Goal: Task Accomplishment & Management: Use online tool/utility

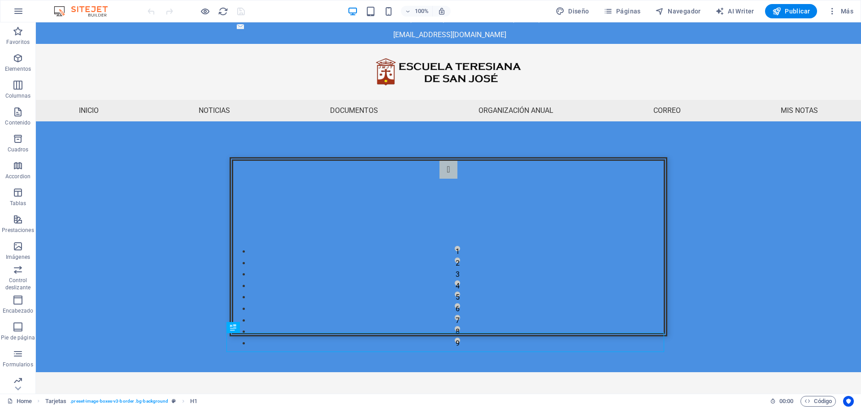
scroll to position [28, 0]
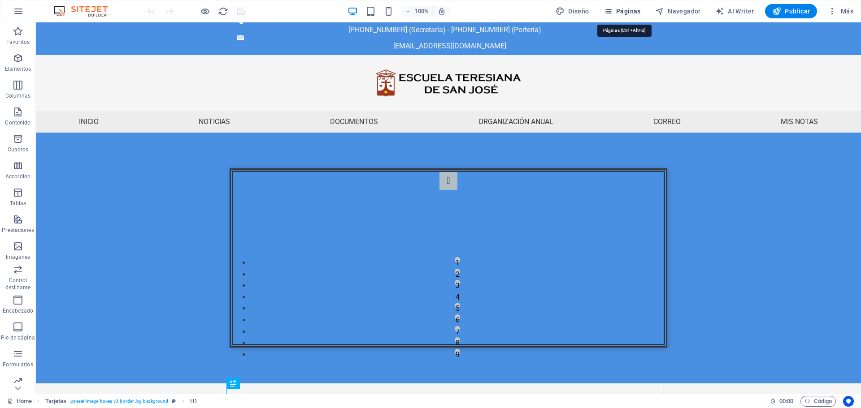
click at [637, 13] on span "Páginas" at bounding box center [621, 11] width 37 height 9
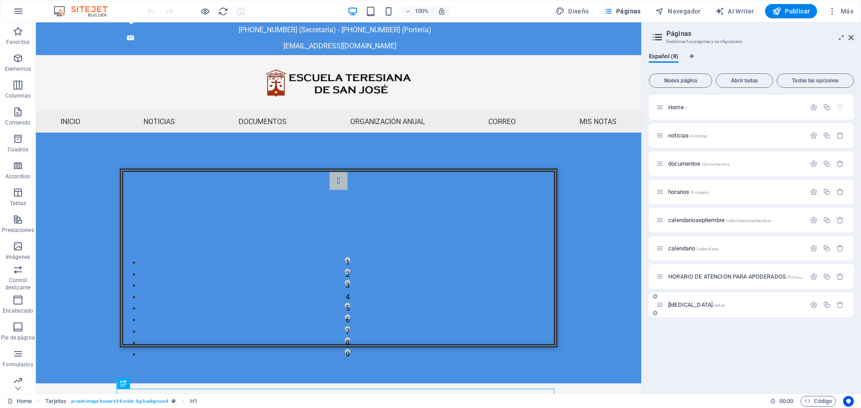
click at [671, 306] on span "[MEDICAL_DATA] /edex" at bounding box center [696, 305] width 57 height 7
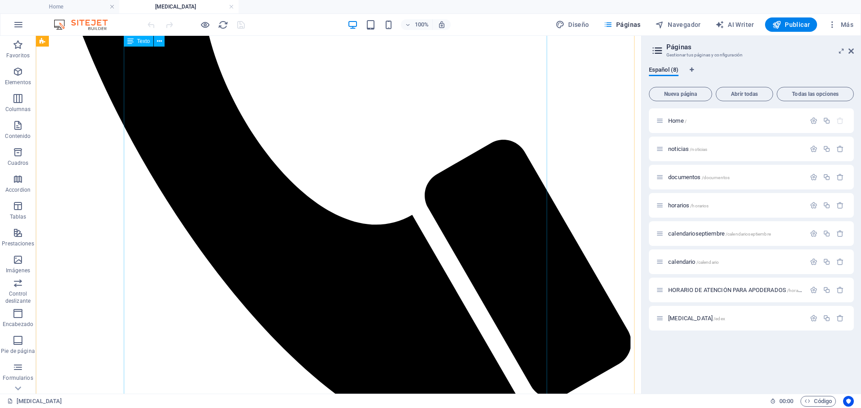
scroll to position [437, 0]
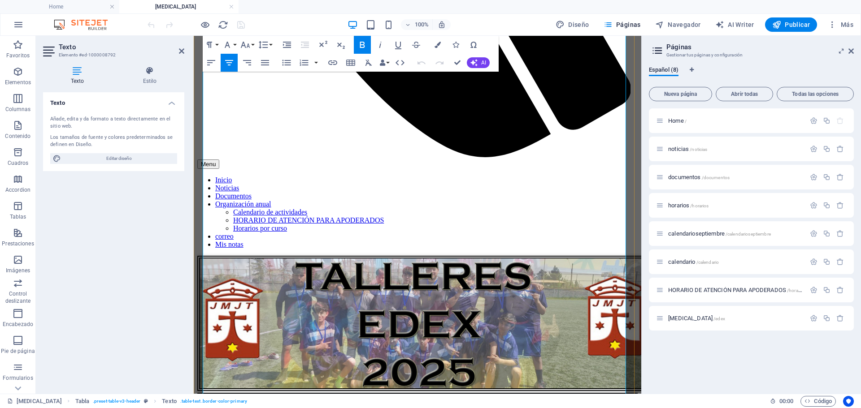
scroll to position [501, 0]
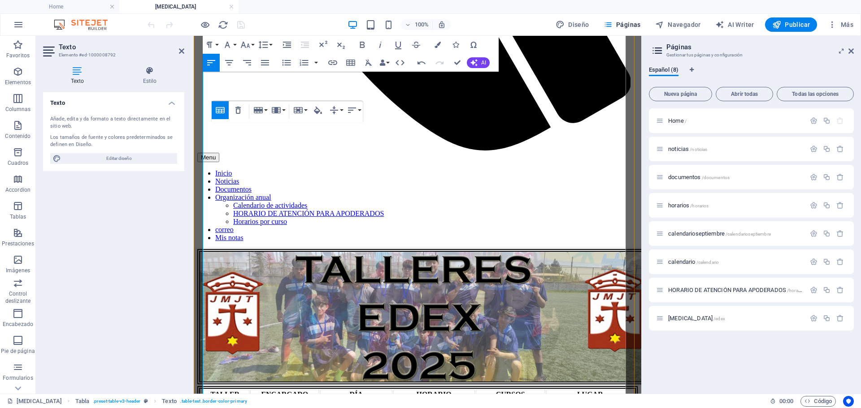
scroll to position [0, 1]
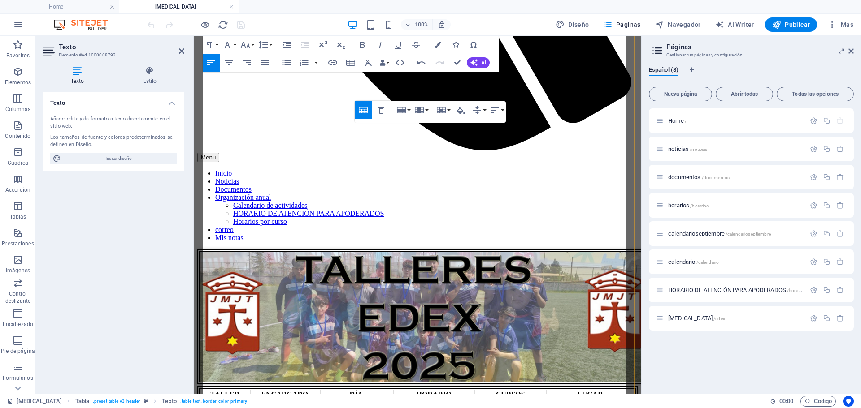
scroll to position [0, 4]
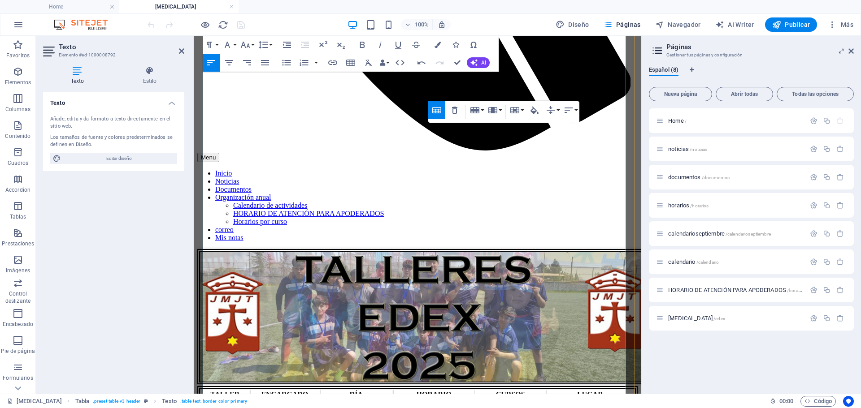
scroll to position [0, 2]
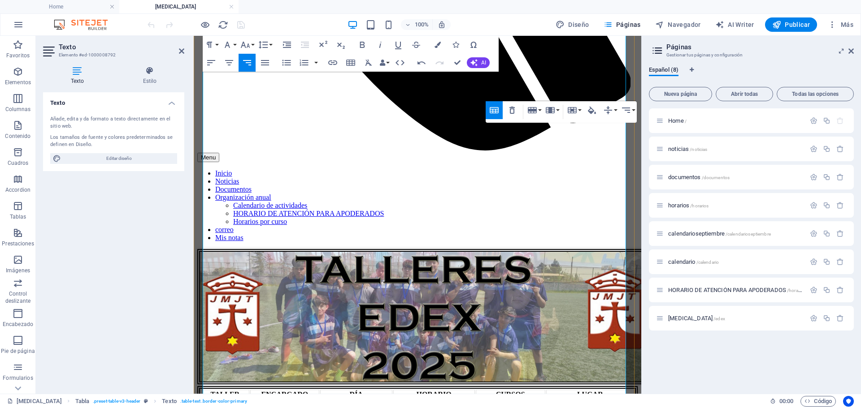
scroll to position [0, 4]
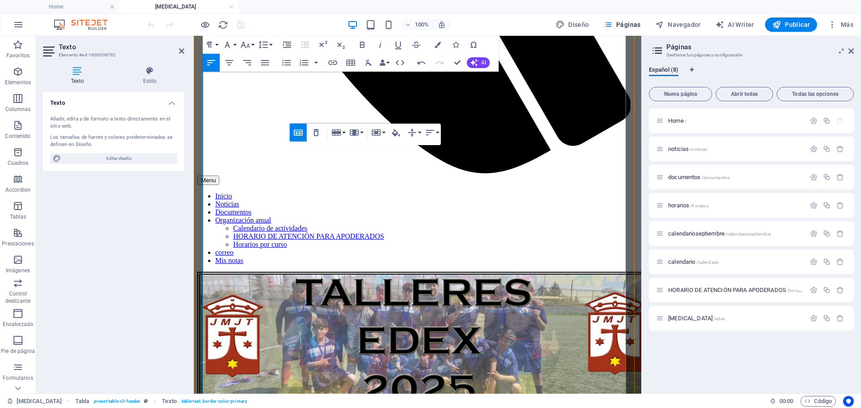
scroll to position [0, 3]
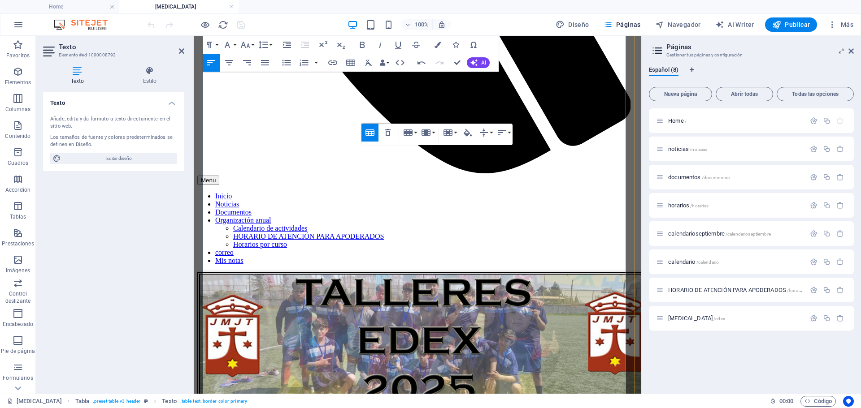
scroll to position [0, 4]
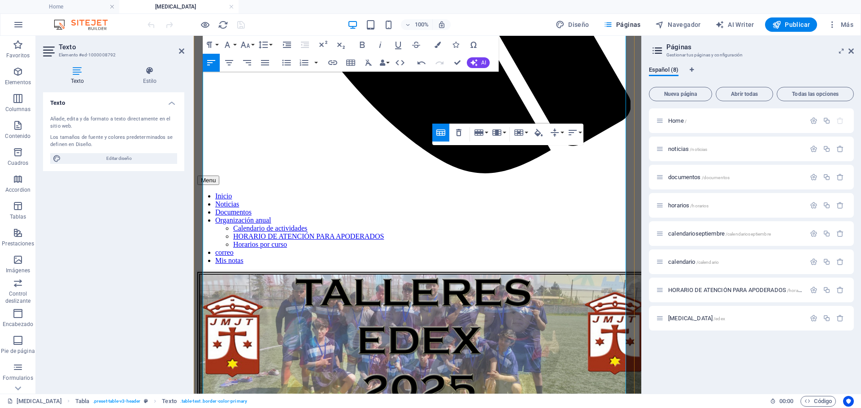
scroll to position [0, 3]
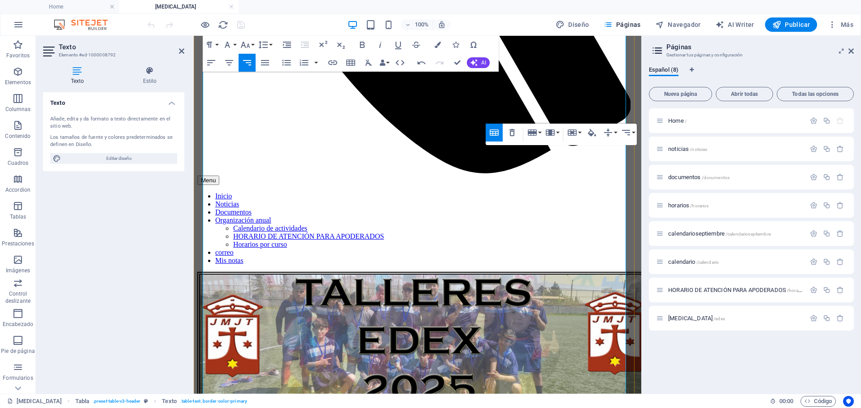
scroll to position [0, 4]
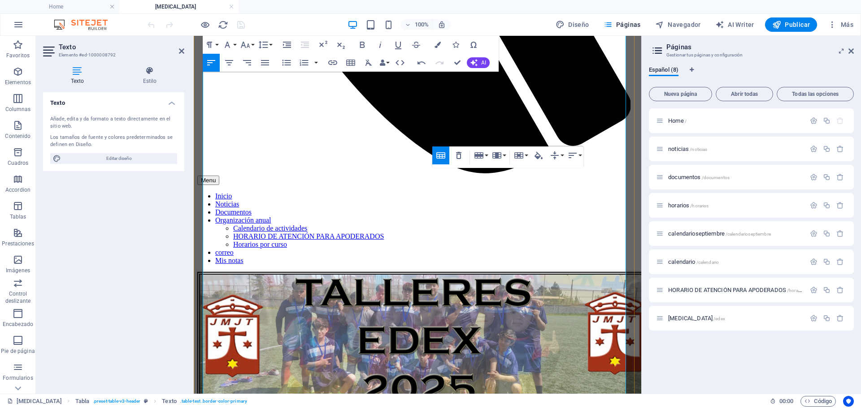
scroll to position [0, 3]
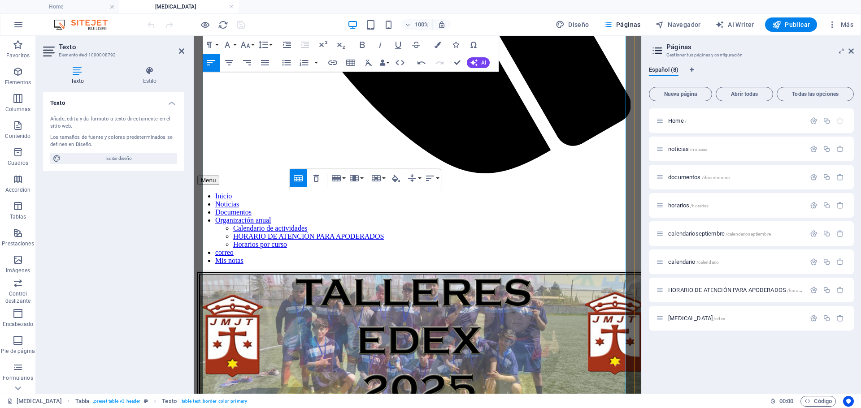
scroll to position [0, 3]
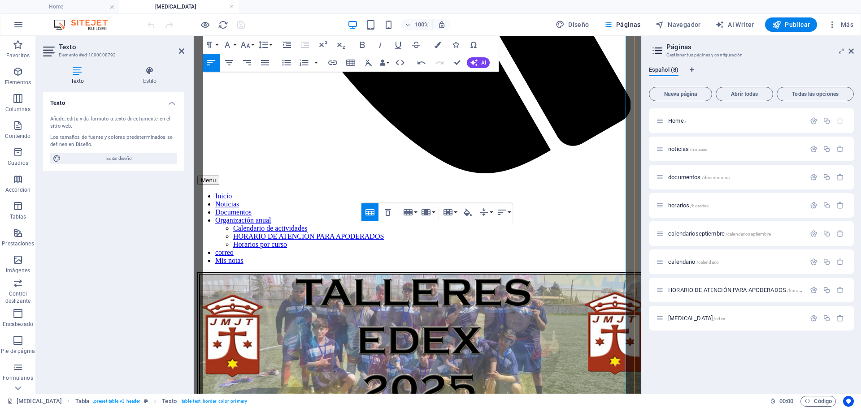
scroll to position [0, 4]
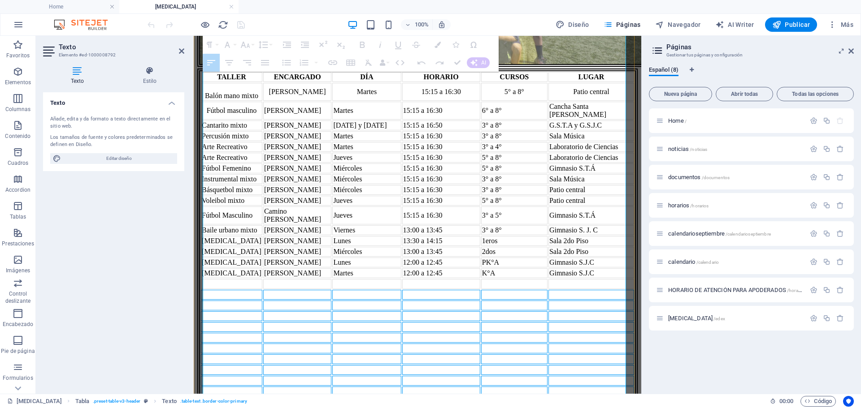
scroll to position [836, 0]
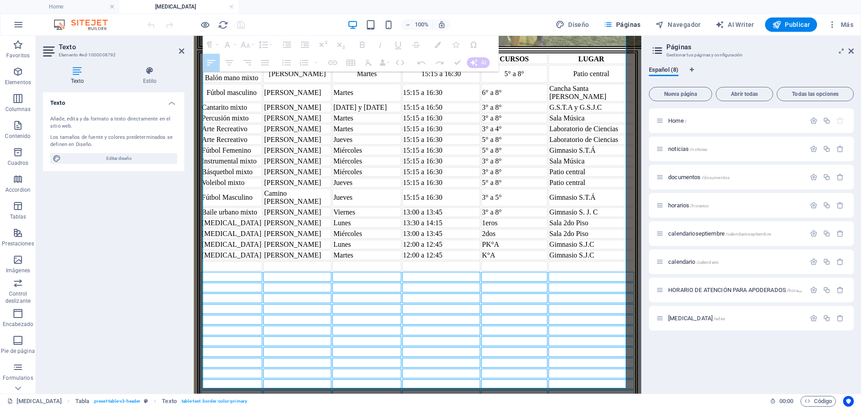
drag, startPoint x: 237, startPoint y: 298, endPoint x: 562, endPoint y: 371, distance: 332.7
click at [562, 371] on tbody "Balón mano mixto [PERSON_NAME][DATE] 15:15 a 16:30 5° a 8° Patio central Fútbol…" at bounding box center [417, 275] width 433 height 421
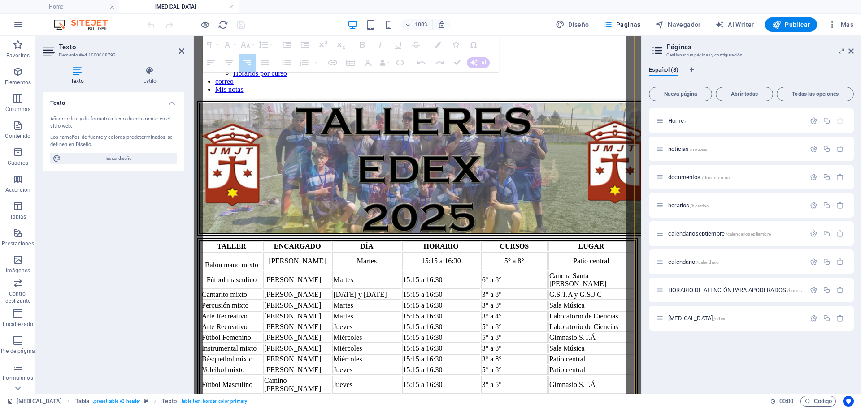
scroll to position [612, 0]
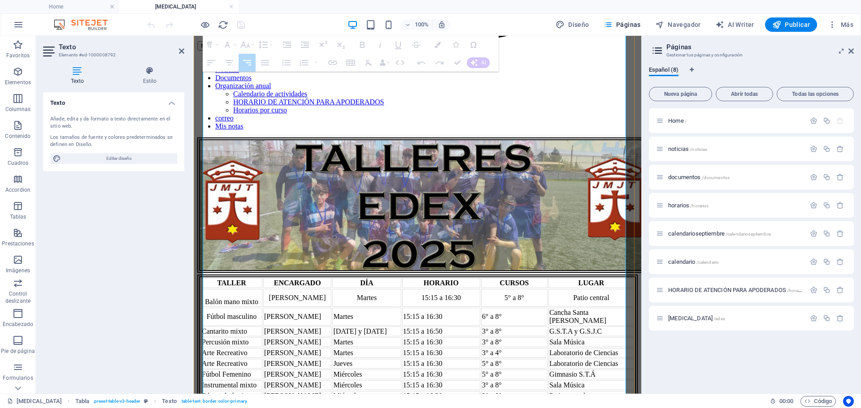
drag, startPoint x: 558, startPoint y: 377, endPoint x: 242, endPoint y: 174, distance: 375.9
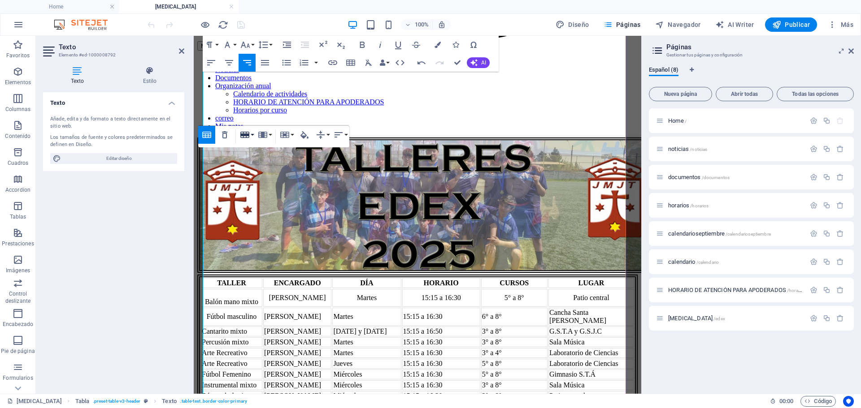
click at [253, 136] on button "Row" at bounding box center [246, 135] width 17 height 18
click at [259, 177] on link "Delete row" at bounding box center [272, 179] width 69 height 13
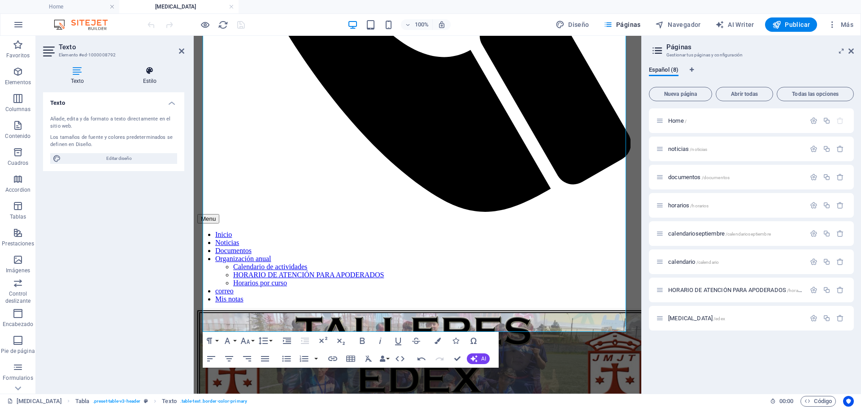
click at [144, 79] on h4 "Estilo" at bounding box center [149, 75] width 69 height 19
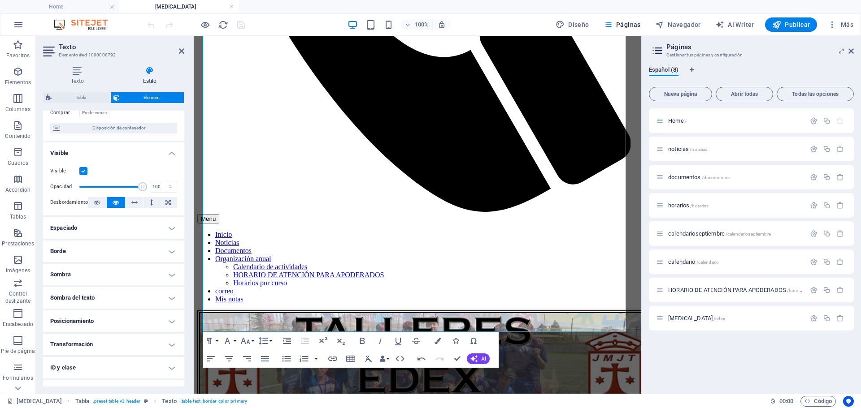
scroll to position [90, 0]
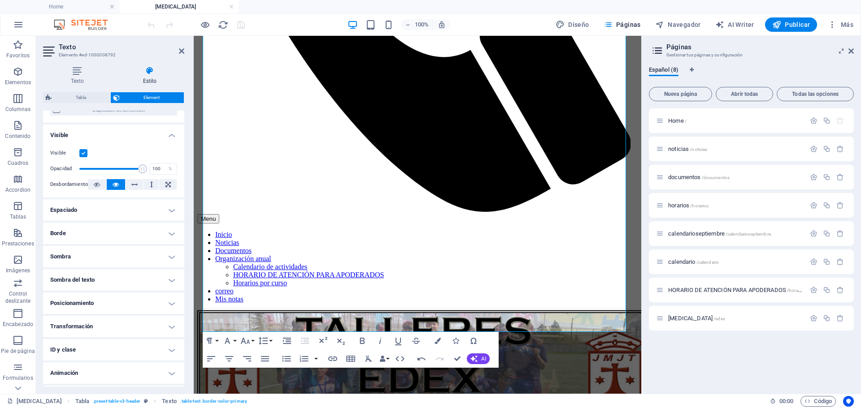
click at [143, 239] on h4 "Borde" at bounding box center [113, 234] width 141 height 22
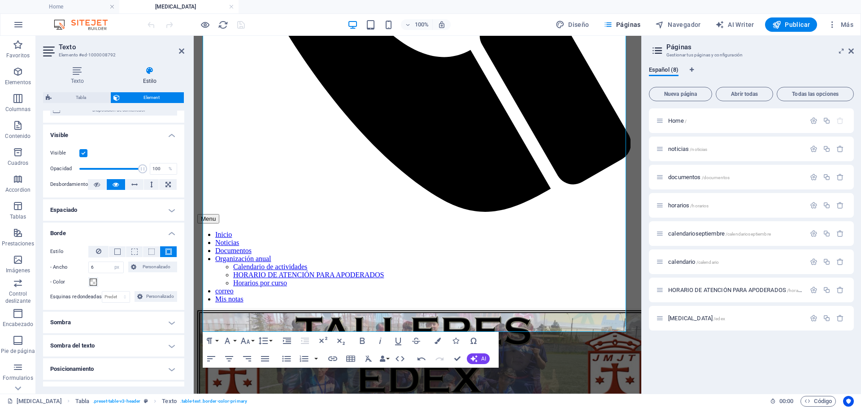
click at [119, 325] on h4 "Sombra" at bounding box center [113, 323] width 141 height 22
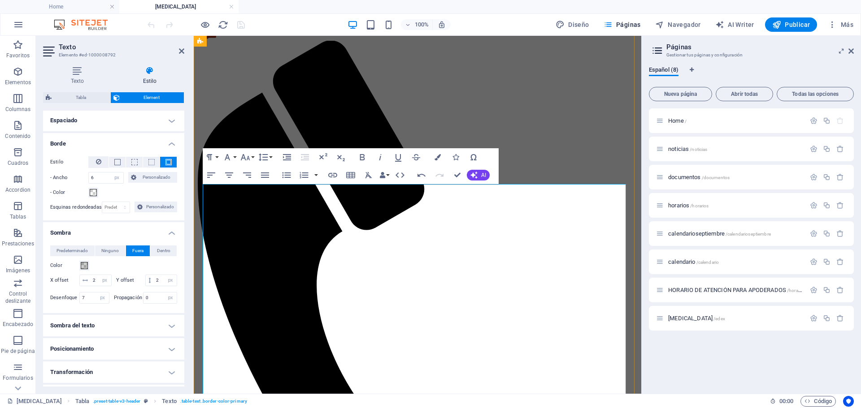
scroll to position [0, 0]
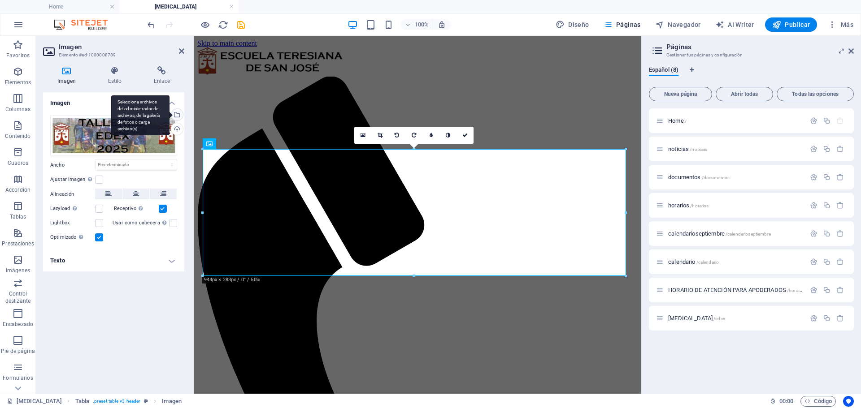
click at [178, 116] on div "Selecciona archivos del administrador de archivos, de la galería de fotos o car…" at bounding box center [175, 115] width 13 height 13
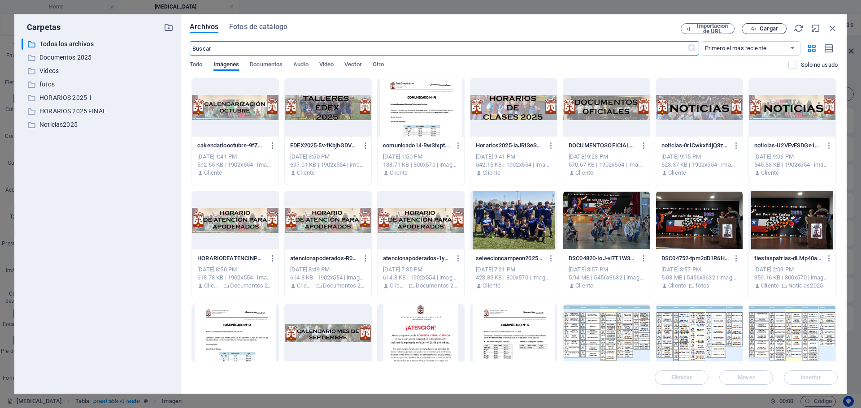
click at [773, 26] on span "Cargar" at bounding box center [768, 28] width 18 height 5
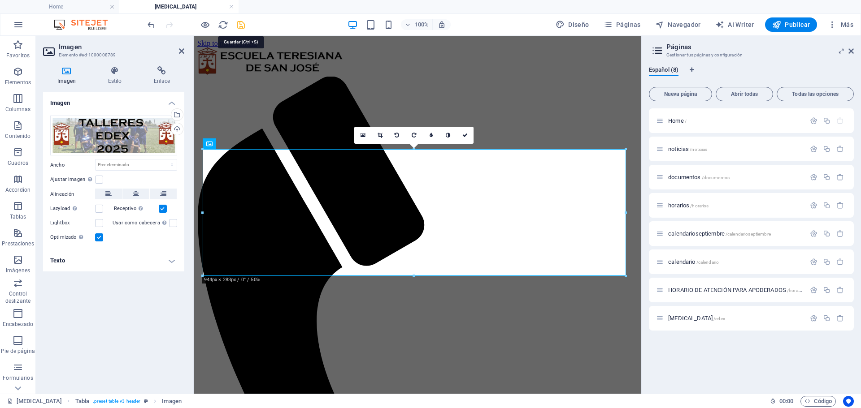
click at [242, 24] on icon "save" at bounding box center [241, 25] width 10 height 10
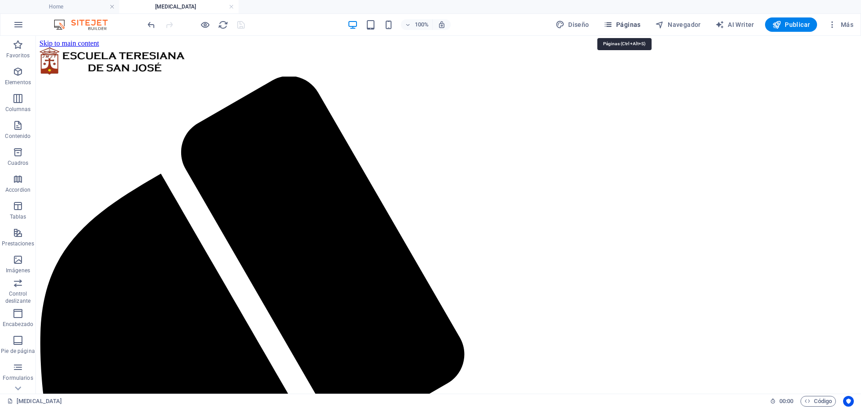
click at [637, 21] on span "Páginas" at bounding box center [621, 24] width 37 height 9
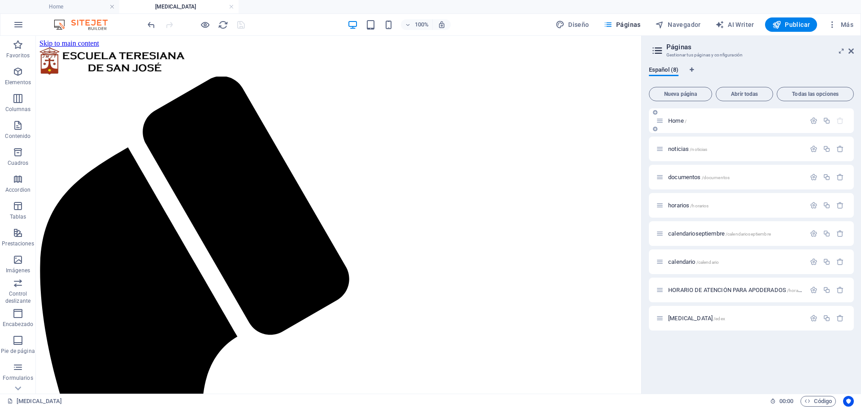
click at [692, 119] on p "Home /" at bounding box center [735, 121] width 134 height 6
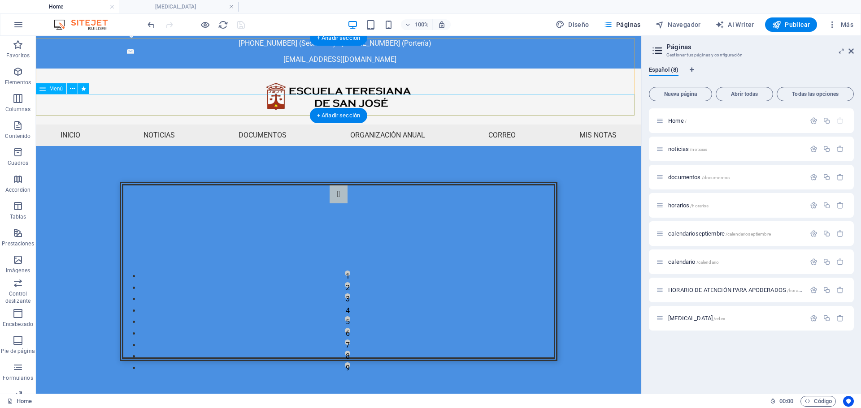
click at [134, 125] on nav "Inicio Noticias Documentos Organización anual Calendario de actividades HORARIO…" at bounding box center [338, 136] width 605 height 22
select select
select select "1"
select select
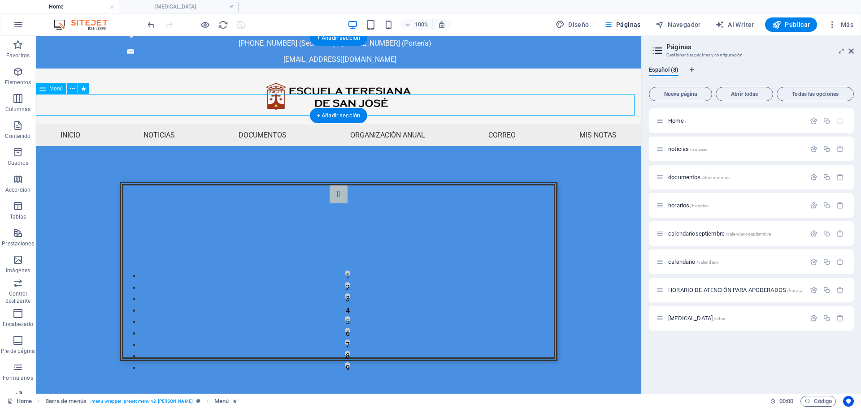
select select "2"
select select
select select "5"
select select
select select "6"
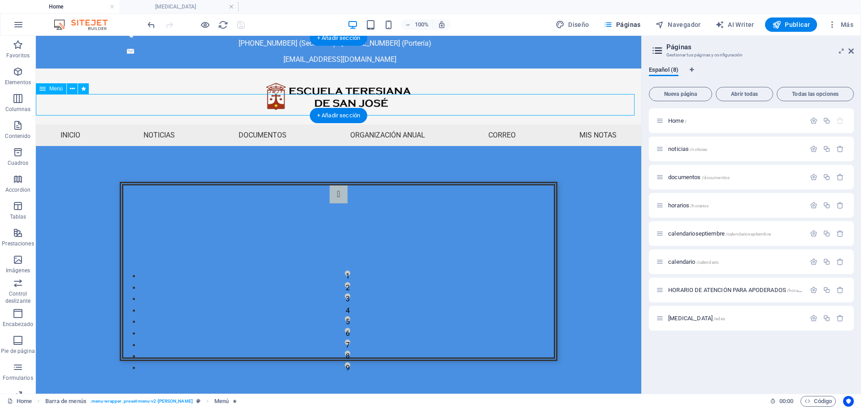
select select
select select "3"
select select
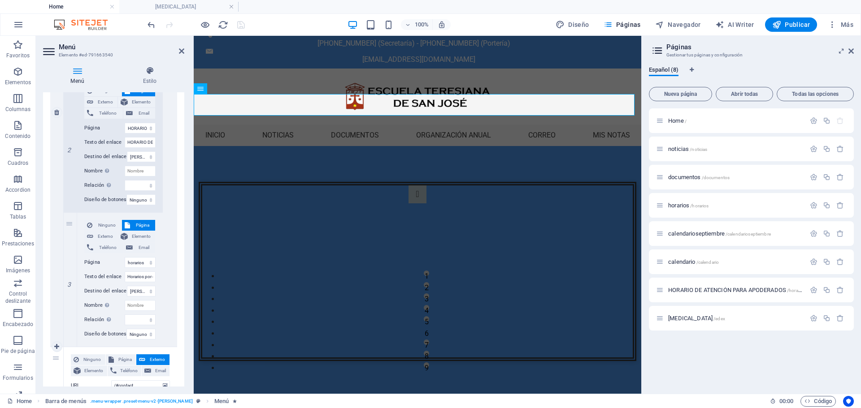
scroll to position [654, 0]
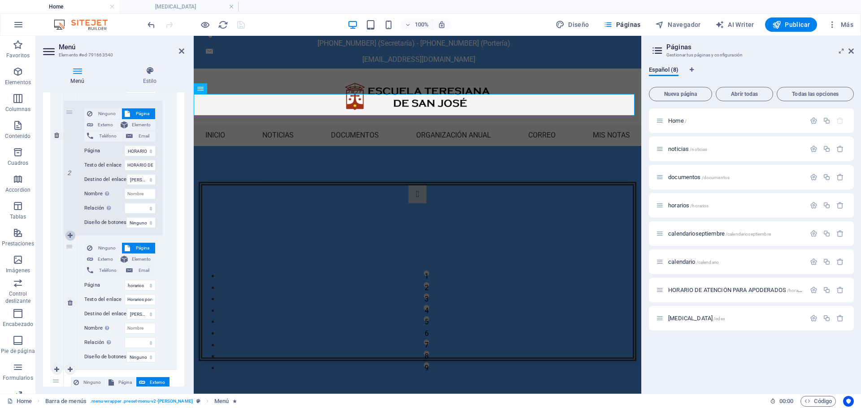
click at [70, 233] on icon at bounding box center [70, 236] width 5 height 6
select select
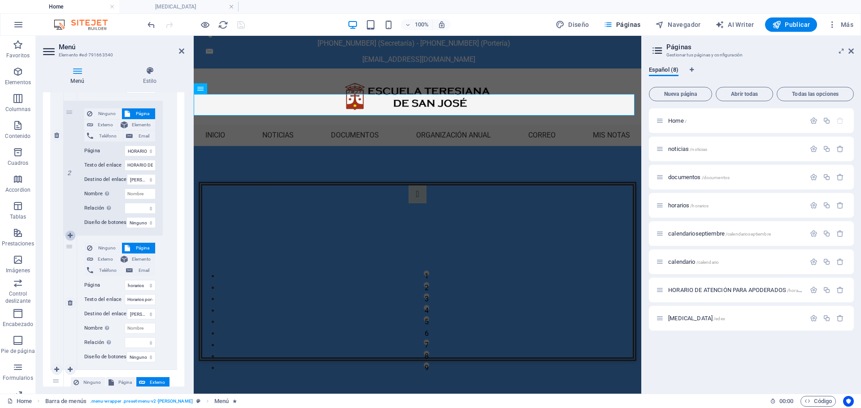
select select
select select "3"
select select
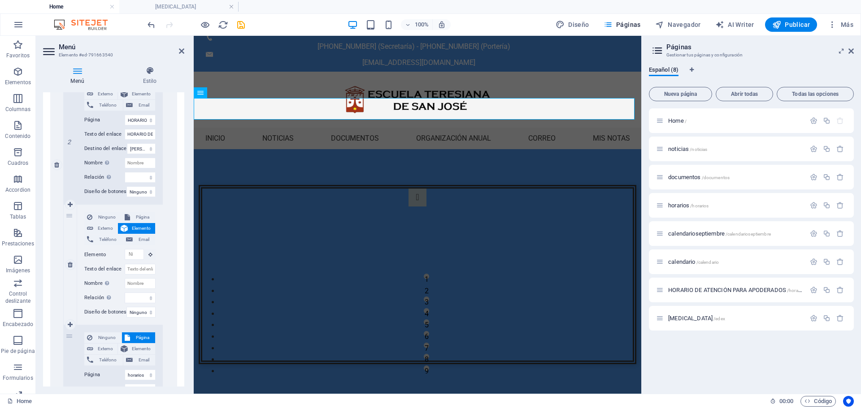
scroll to position [0, 0]
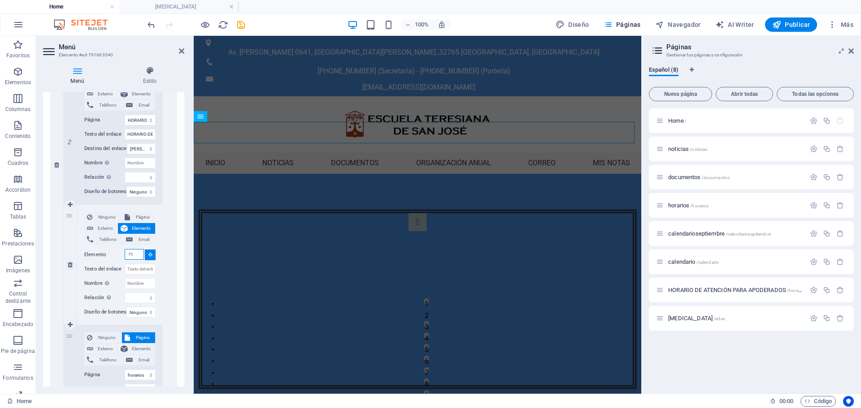
click at [127, 254] on input "Elemento" at bounding box center [134, 254] width 19 height 11
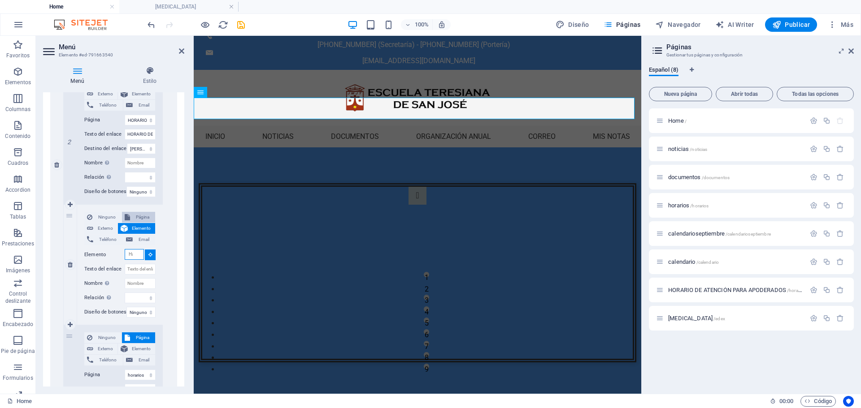
scroll to position [28, 0]
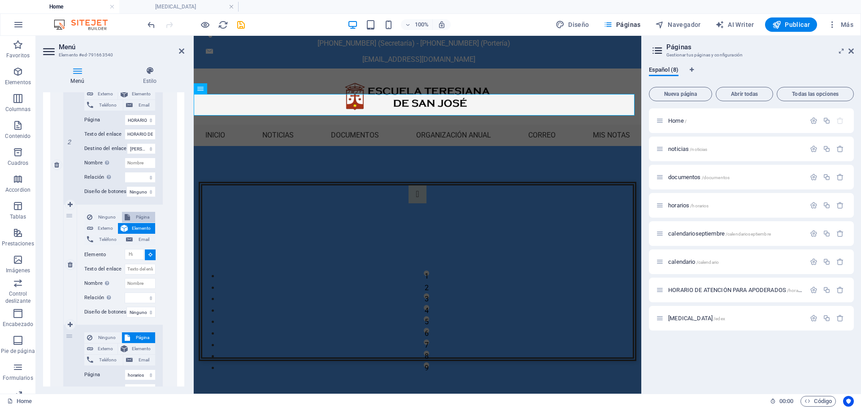
click at [145, 221] on span "Página" at bounding box center [143, 217] width 20 height 11
select select
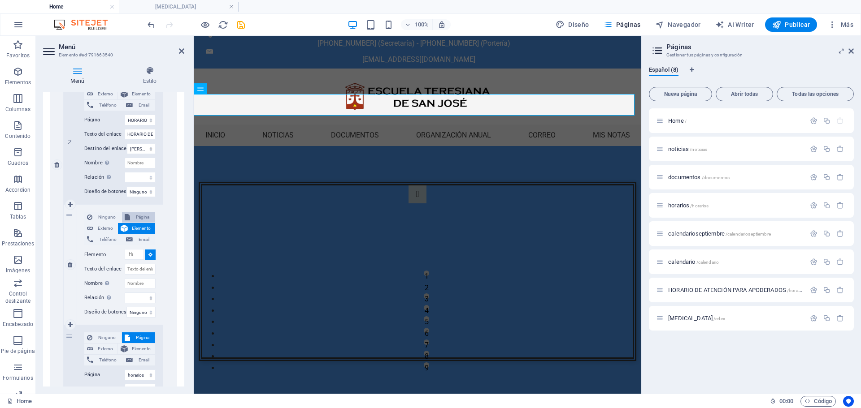
select select
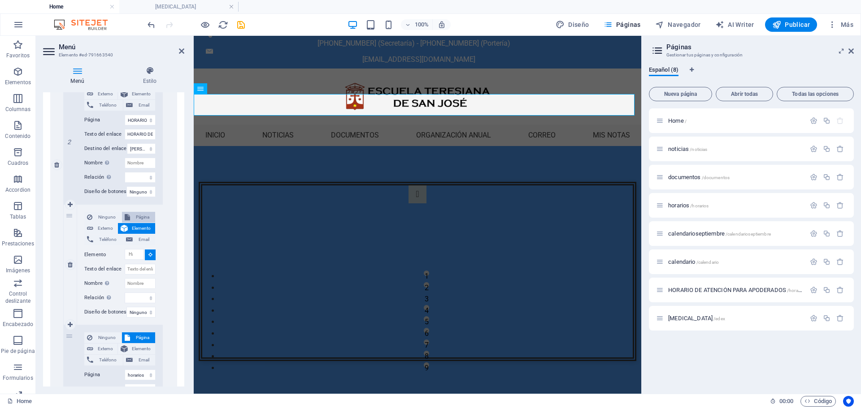
scroll to position [692, 0]
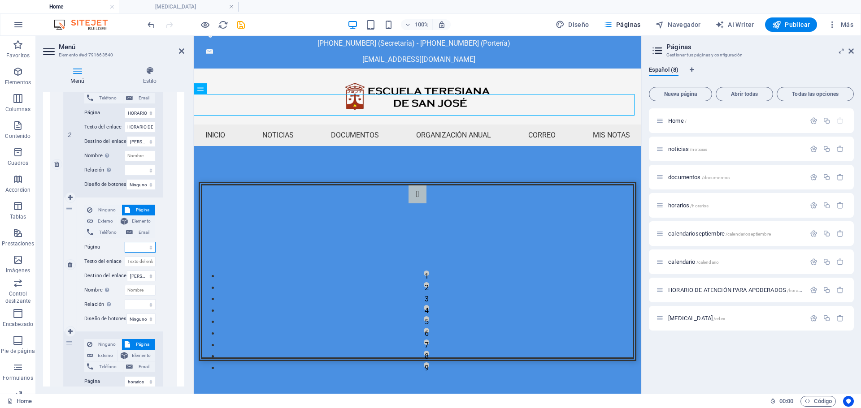
click at [146, 250] on select "Home noticias documentos horarios calendarioseptiembre calendario HORARIO DE AT…" at bounding box center [140, 247] width 31 height 11
select select "7"
click at [125, 242] on select "Home noticias documentos horarios calendarioseptiembre calendario HORARIO DE AT…" at bounding box center [140, 247] width 31 height 11
select select
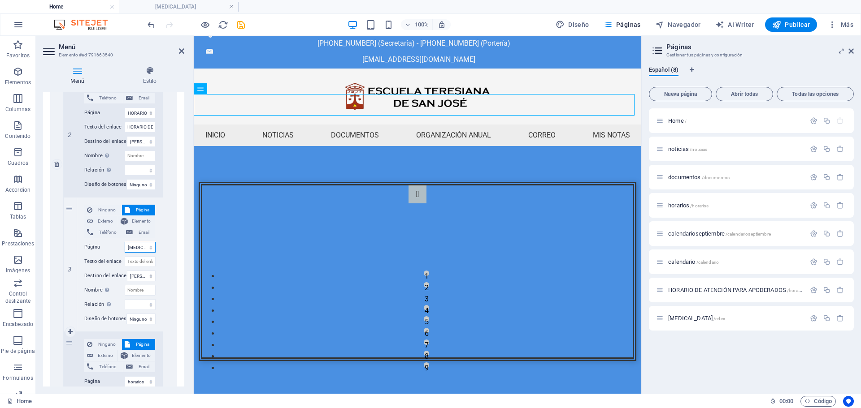
select select
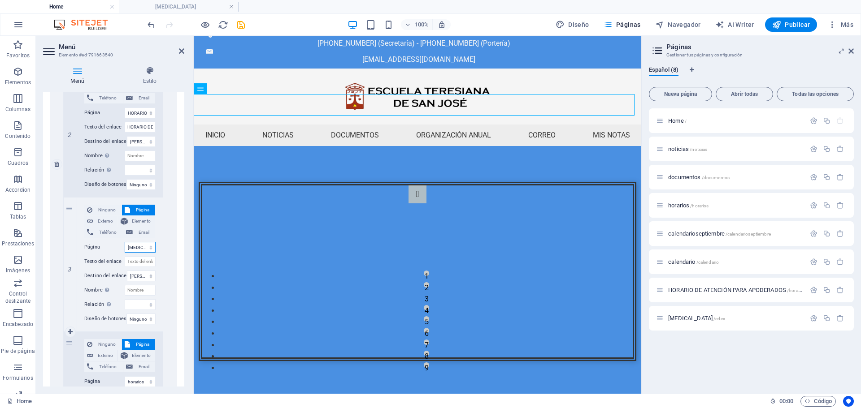
select select
click at [141, 261] on input "Texto del enlace" at bounding box center [140, 261] width 31 height 11
type input "Talleres"
select select
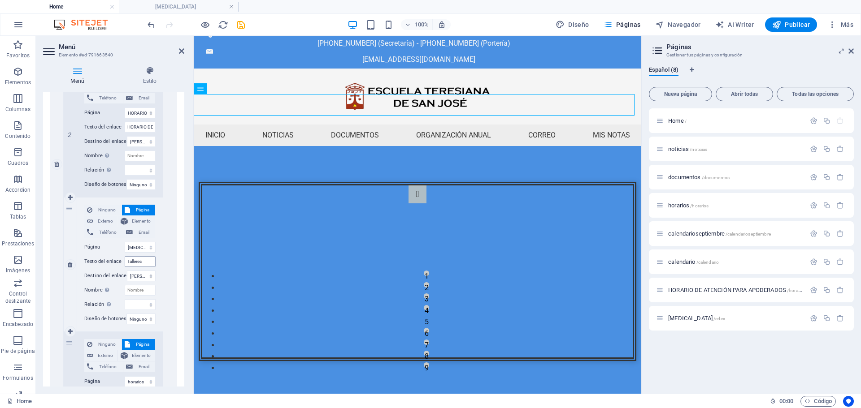
select select
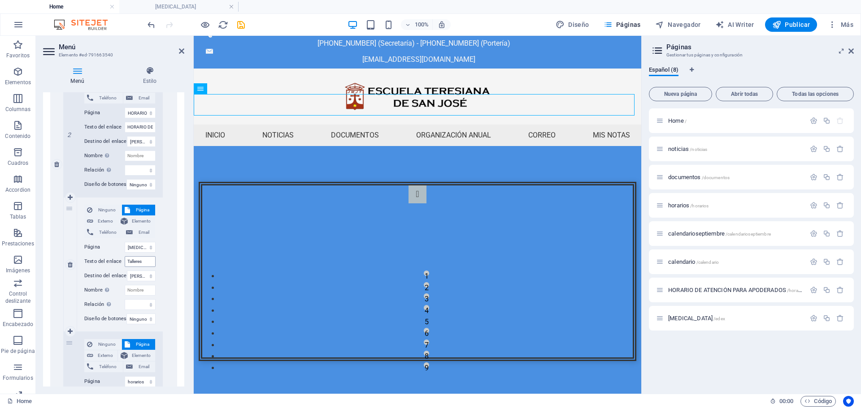
select select
click at [147, 265] on input "Talleres" at bounding box center [140, 261] width 31 height 11
type input "Talleres [MEDICAL_DATA]"
select select
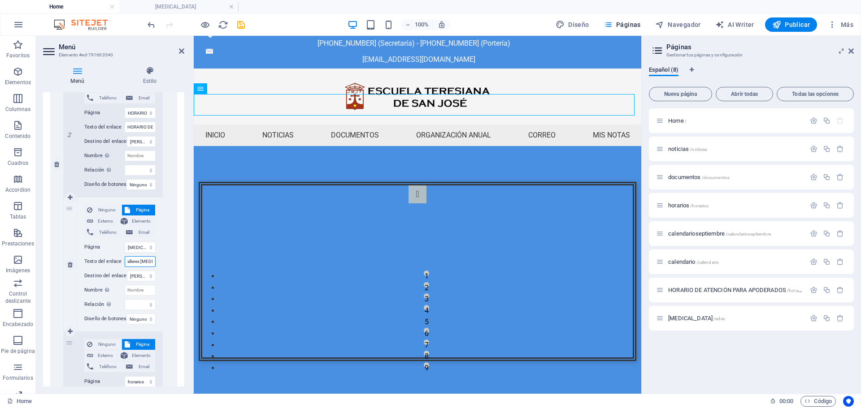
select select
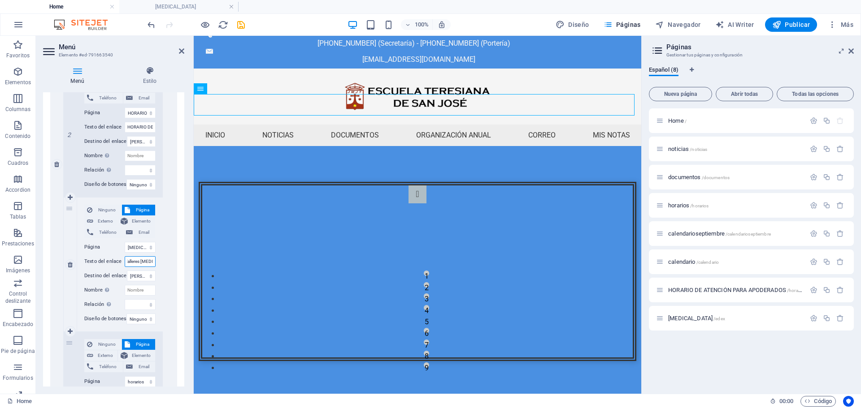
select select
type input "Talleres E"
select select
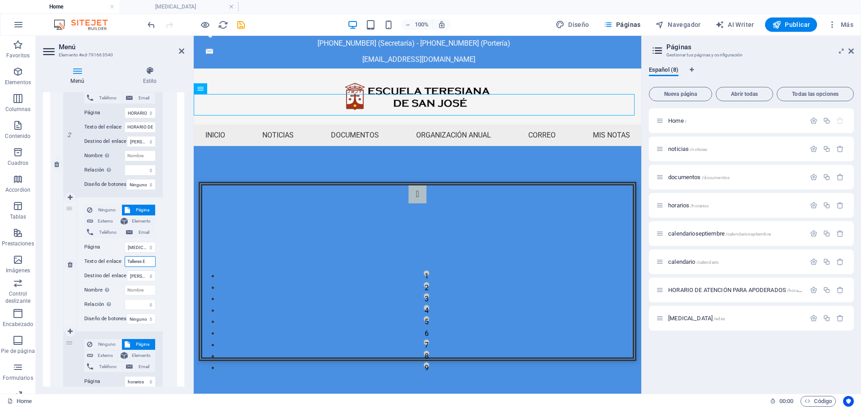
select select
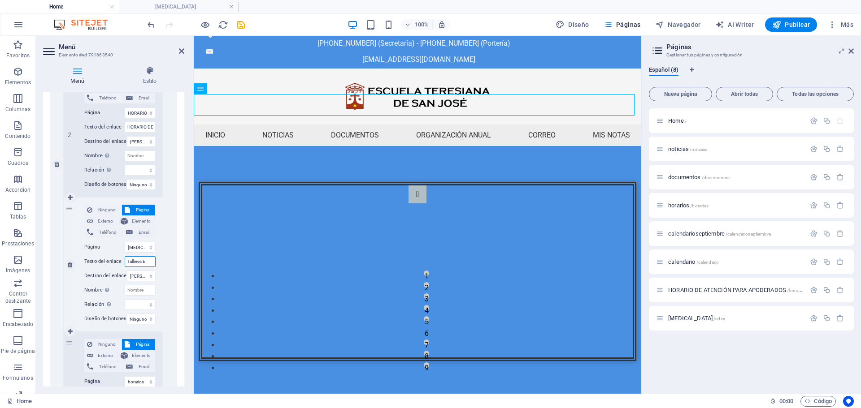
select select
type input "Talleres [MEDICAL_DATA]"
select select
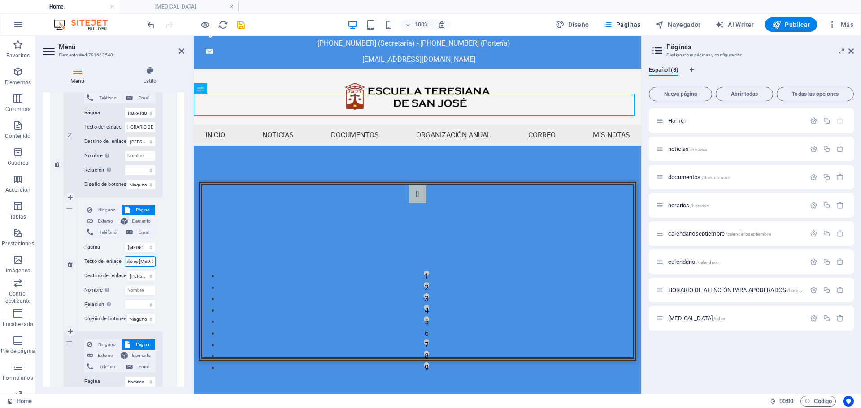
select select
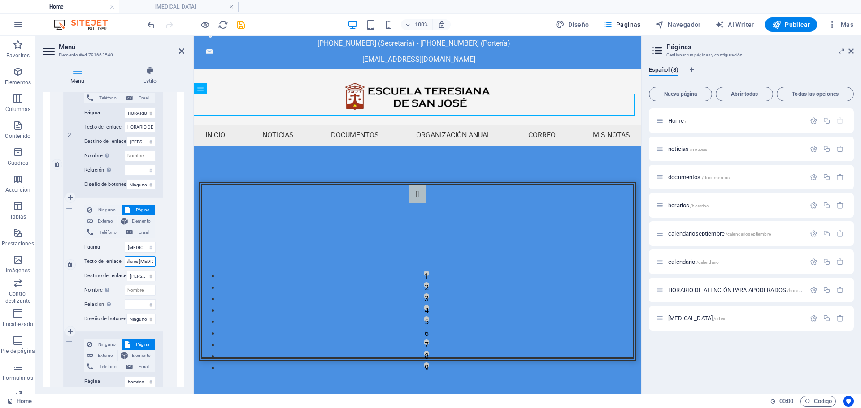
select select
type input "Talleres [MEDICAL_DATA]"
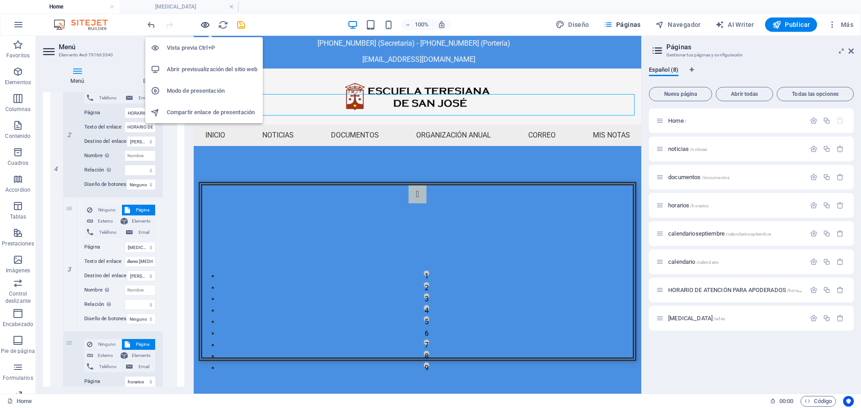
scroll to position [0, 0]
click at [208, 25] on icon "button" at bounding box center [205, 25] width 10 height 10
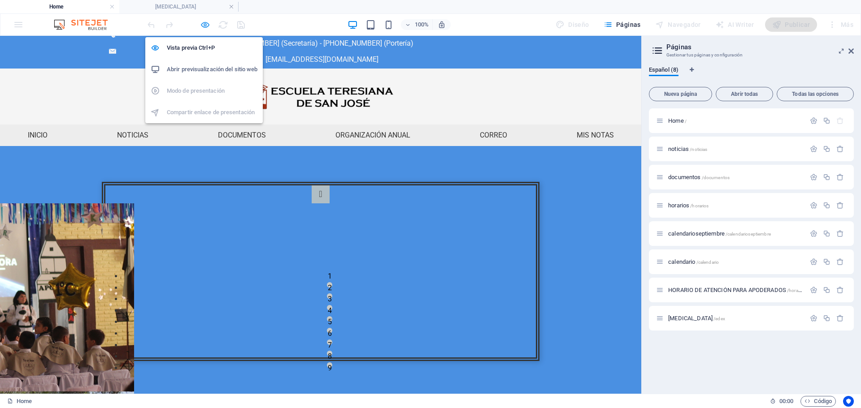
click at [207, 27] on icon "button" at bounding box center [205, 25] width 10 height 10
select select
select select "1"
select select
select select "2"
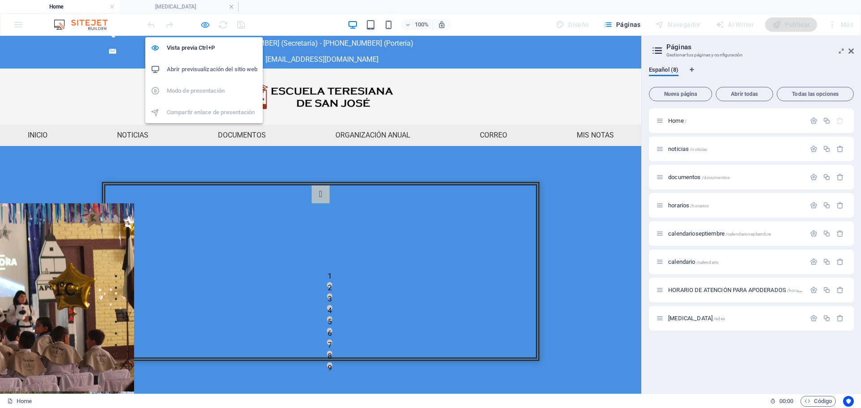
select select
select select "5"
select select
select select "6"
select select
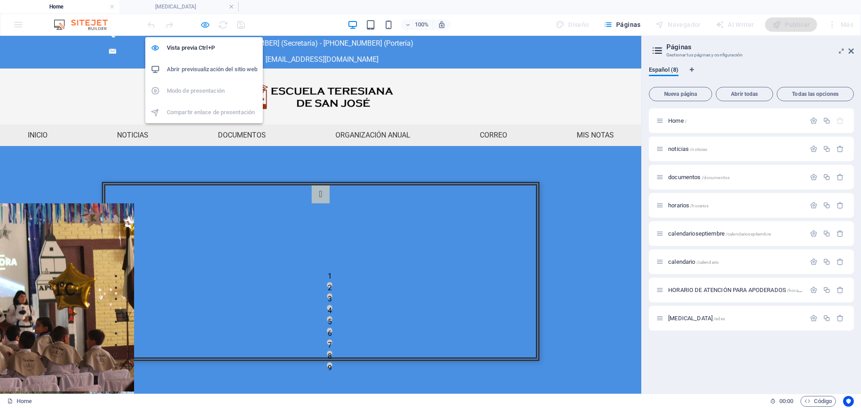
select select "7"
select select
select select "3"
select select
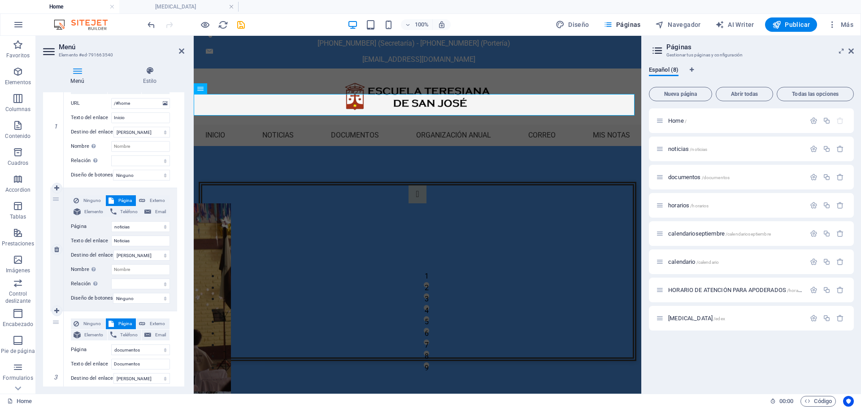
scroll to position [134, 0]
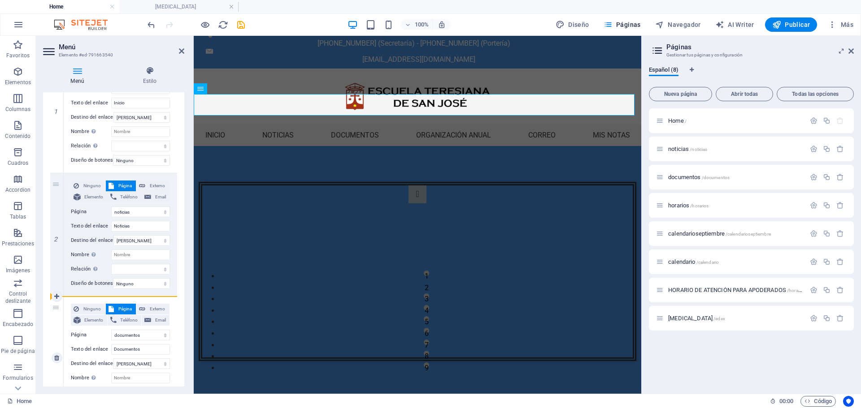
drag, startPoint x: 57, startPoint y: 184, endPoint x: 62, endPoint y: 334, distance: 149.8
select select
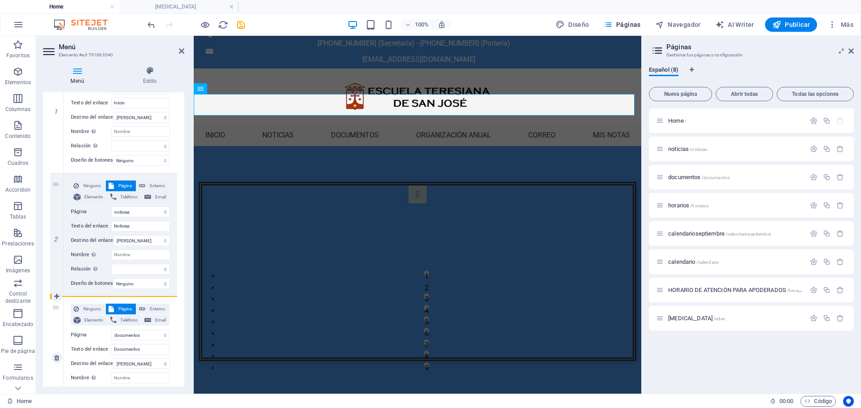
select select
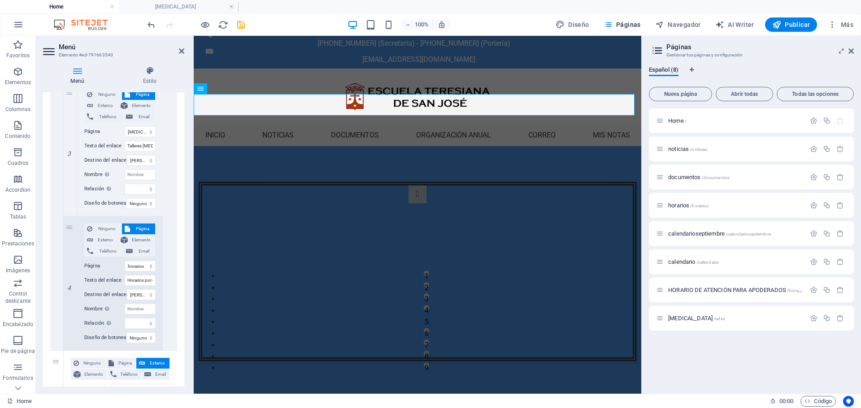
scroll to position [807, 0]
drag, startPoint x: 82, startPoint y: 137, endPoint x: 82, endPoint y: 131, distance: 5.4
select select
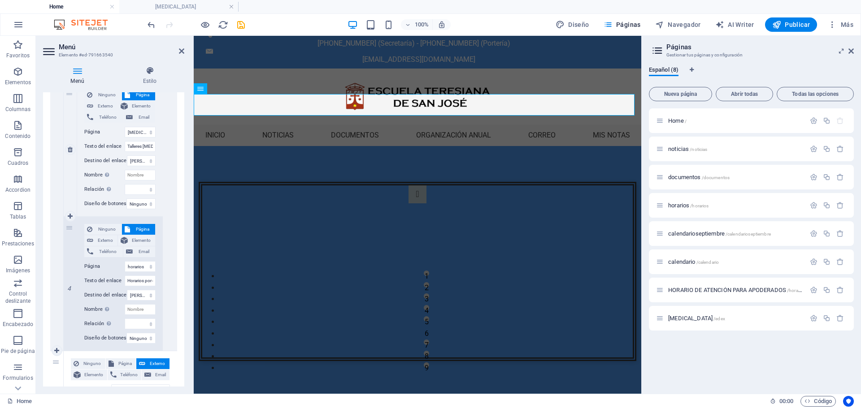
select select
select select "3"
type input "Horarios por curso"
select select
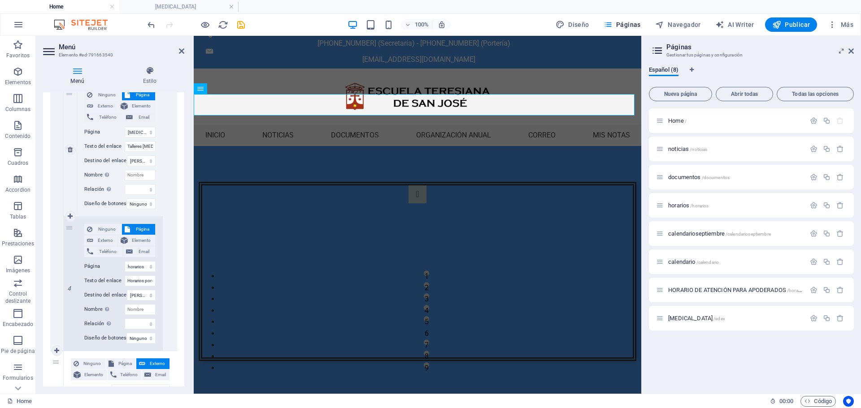
select select "7"
type input "Talleres [MEDICAL_DATA]"
select select
drag, startPoint x: 82, startPoint y: 131, endPoint x: 75, endPoint y: 242, distance: 110.5
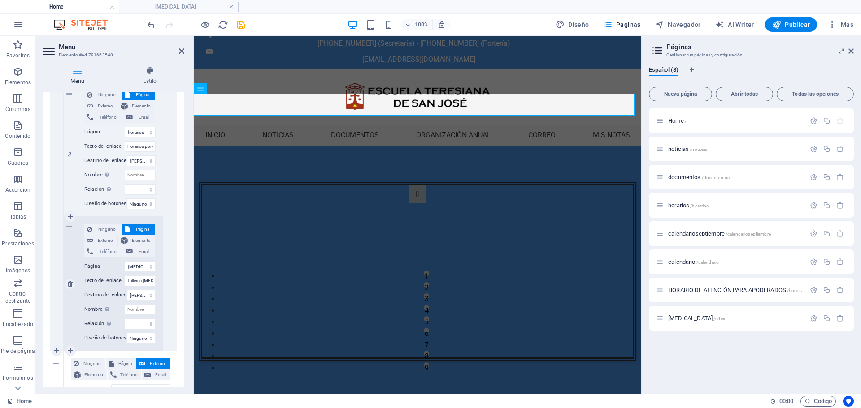
click at [76, 241] on div "4" at bounding box center [70, 284] width 13 height 134
select select
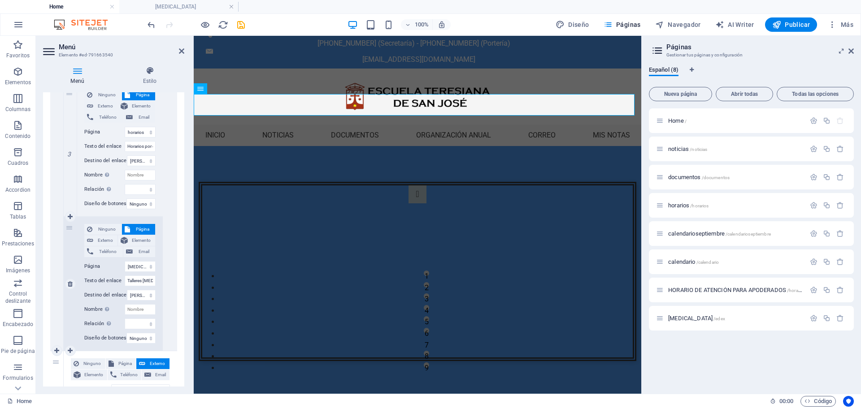
select select
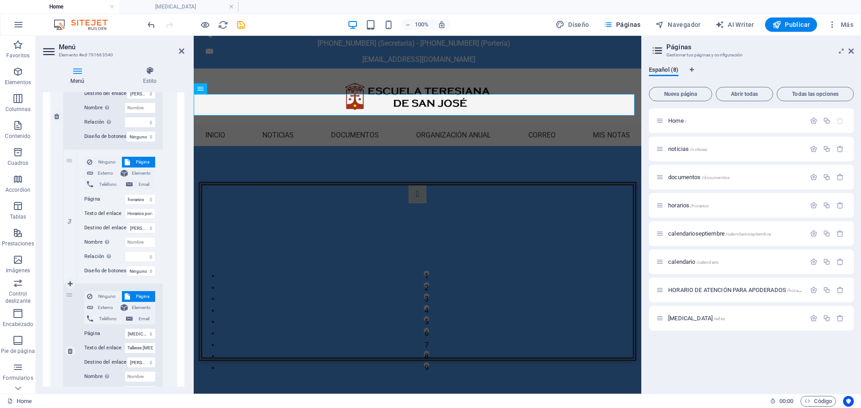
scroll to position [717, 0]
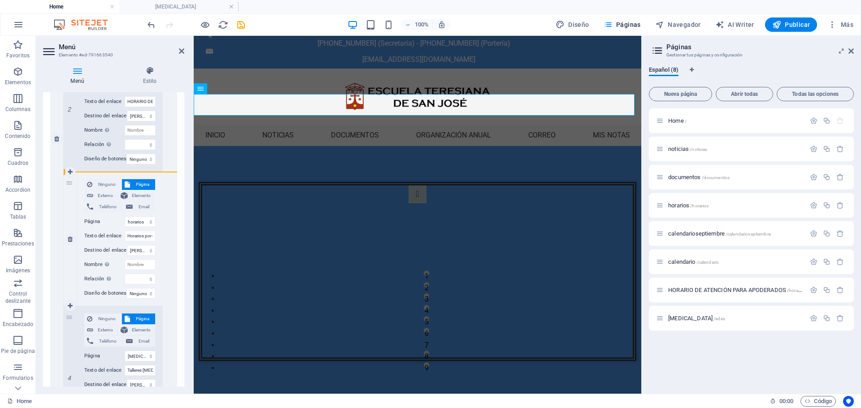
drag, startPoint x: 72, startPoint y: 319, endPoint x: 76, endPoint y: 191, distance: 128.3
click at [76, 191] on div "1 Ninguno Página Externo Elemento Teléfono Email Página Home noticias documento…" at bounding box center [113, 172] width 99 height 538
select select
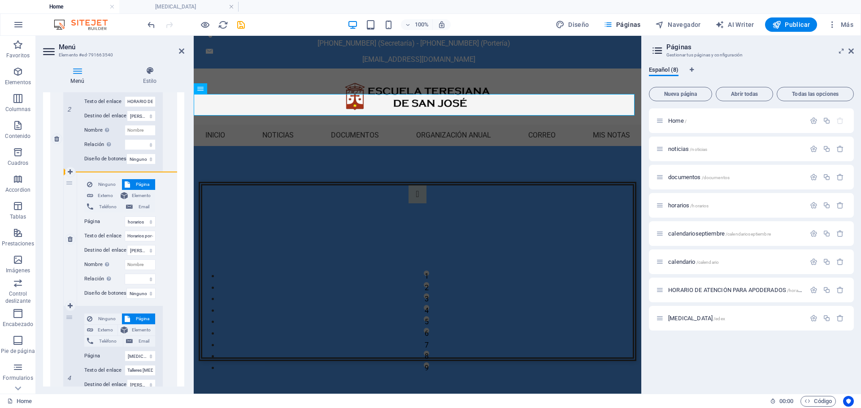
select select
select select "7"
type input "Talleres [MEDICAL_DATA]"
select select
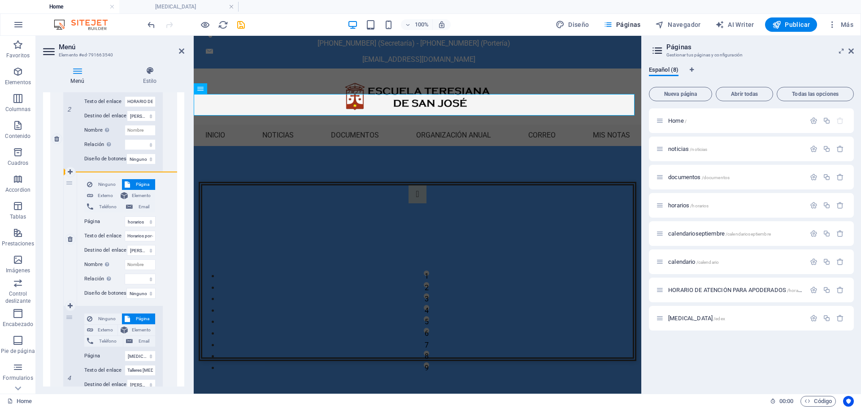
select select "3"
type input "Horarios por curso"
select select
drag, startPoint x: 71, startPoint y: 182, endPoint x: 72, endPoint y: 325, distance: 143.9
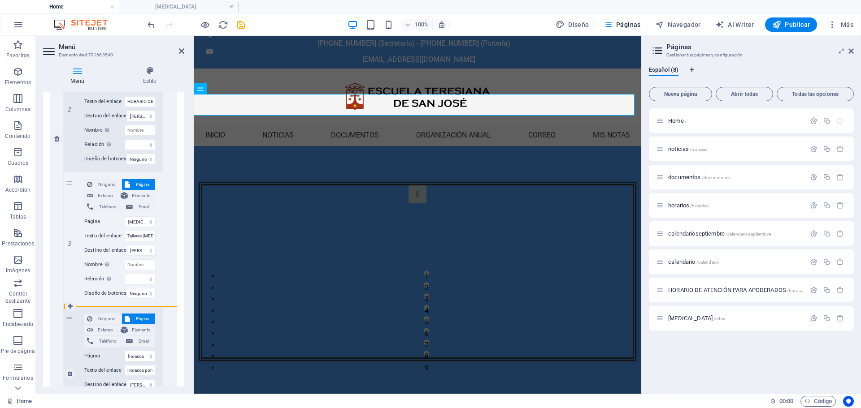
click at [72, 325] on div "1 Ninguno Página Externo Elemento Teléfono Email Página Home noticias documento…" at bounding box center [113, 172] width 99 height 538
select select
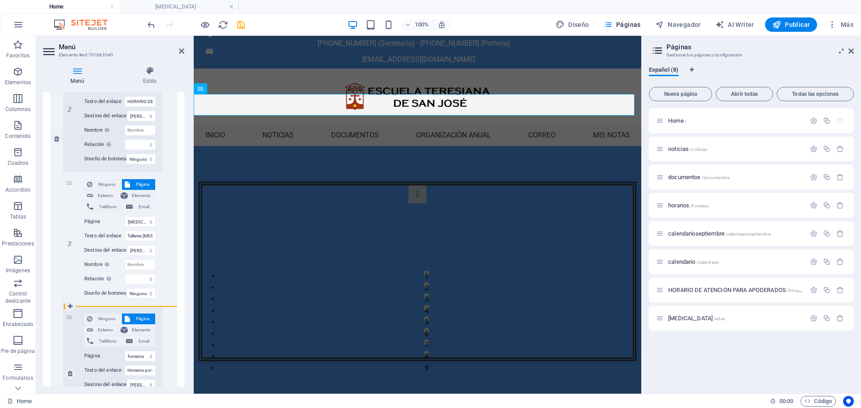
select select
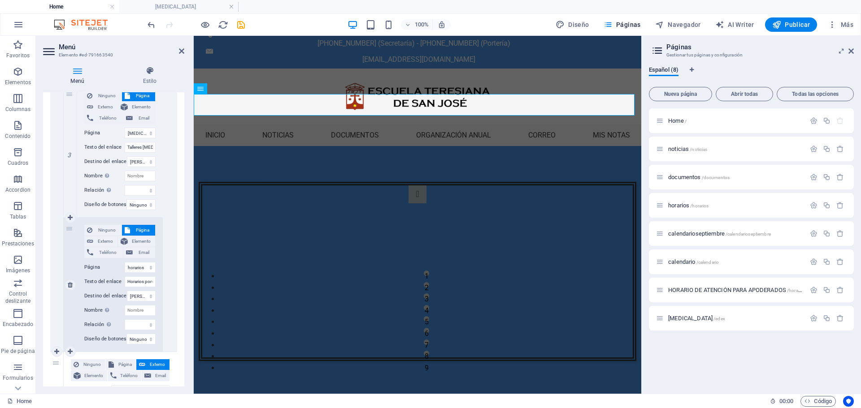
scroll to position [807, 0]
drag, startPoint x: 71, startPoint y: 117, endPoint x: 71, endPoint y: 325, distance: 208.0
click at [71, 325] on div "1 Ninguno Página Externo Elemento Teléfono Email Página Home noticias documento…" at bounding box center [113, 82] width 99 height 538
select select
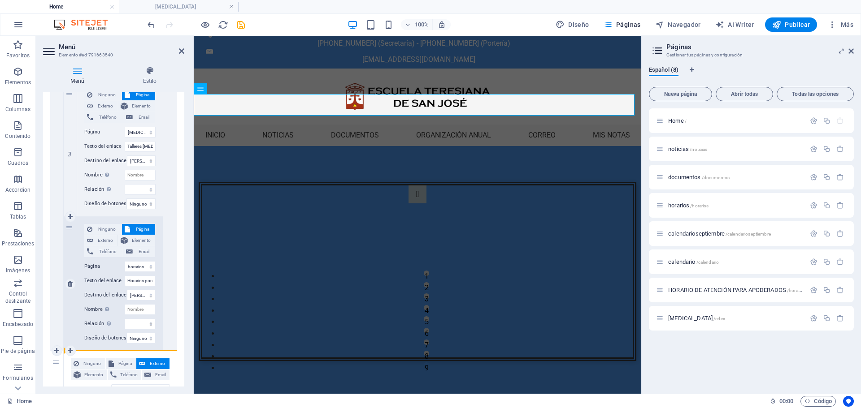
select select
select select "3"
type input "Horarios por curso"
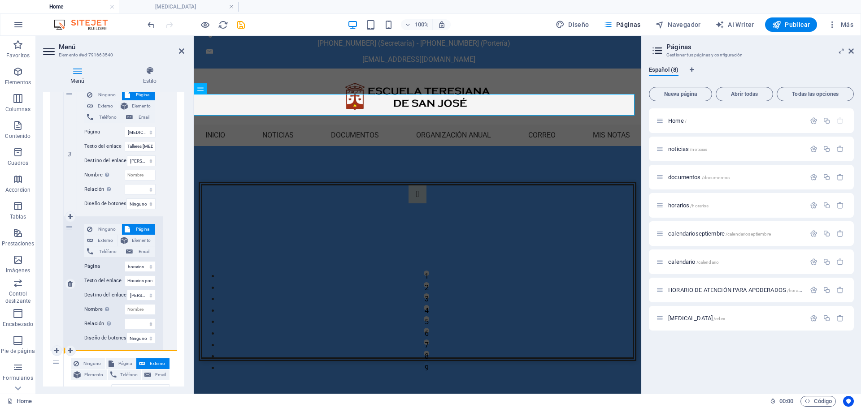
select select
select select "7"
type input "Talleres [MEDICAL_DATA]"
select select
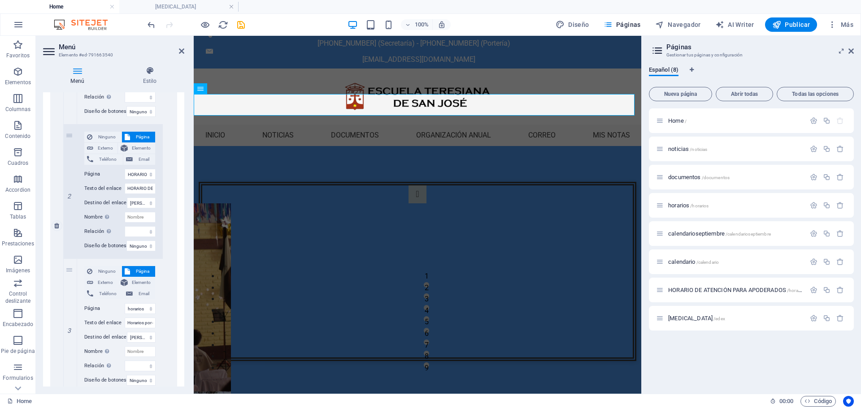
scroll to position [628, 0]
click at [137, 175] on select "Home noticias documentos horarios calendarioseptiembre calendario HORARIO DE AT…" at bounding box center [140, 177] width 31 height 11
click at [135, 325] on input "Horarios por curso" at bounding box center [140, 326] width 31 height 11
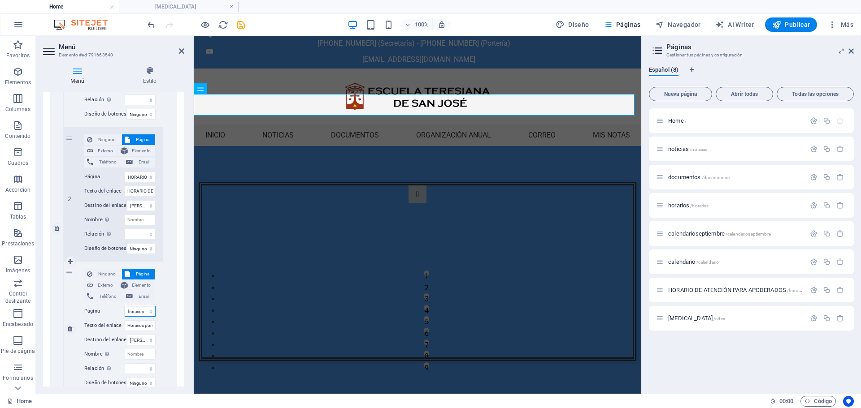
click at [140, 310] on select "Home noticias documentos horarios calendarioseptiembre calendario HORARIO DE AT…" at bounding box center [140, 311] width 31 height 11
drag, startPoint x: 67, startPoint y: 306, endPoint x: 70, endPoint y: 301, distance: 5.5
click at [67, 306] on div "3" at bounding box center [70, 329] width 13 height 134
select select
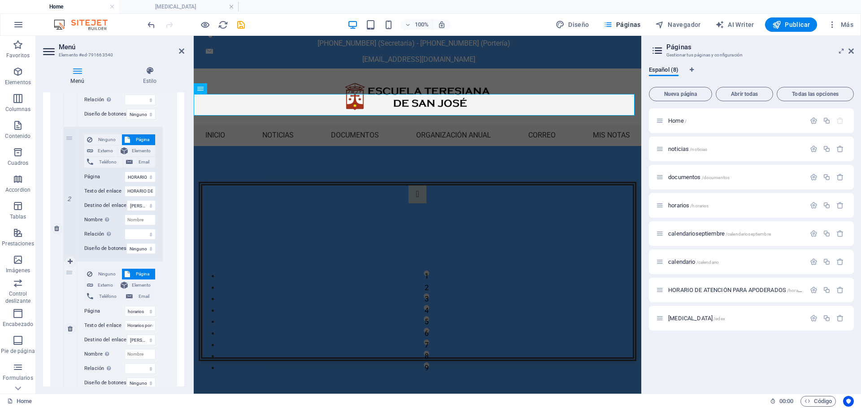
select select
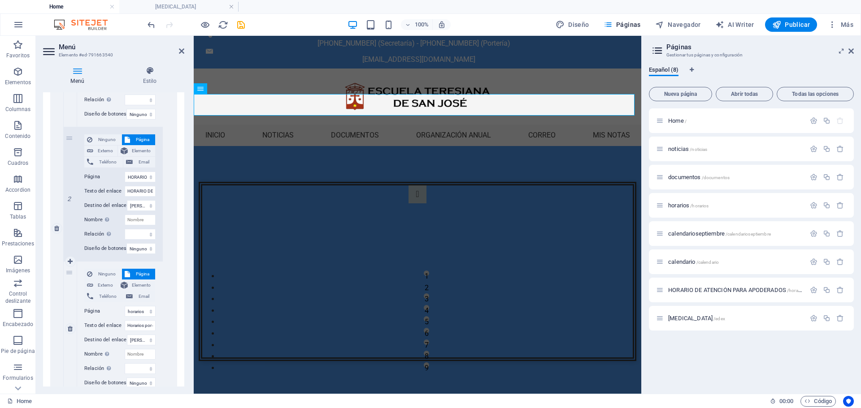
select select
click at [239, 20] on icon "save" at bounding box center [241, 25] width 10 height 10
select select
select select "1"
select select
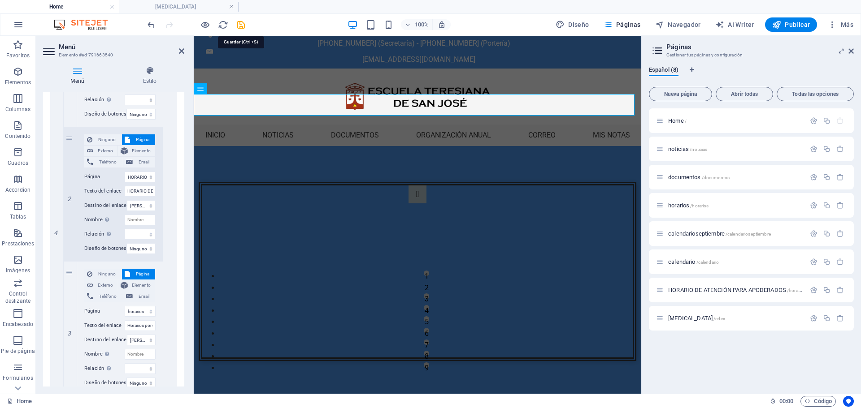
select select "2"
select select
select select "5"
select select
select select "6"
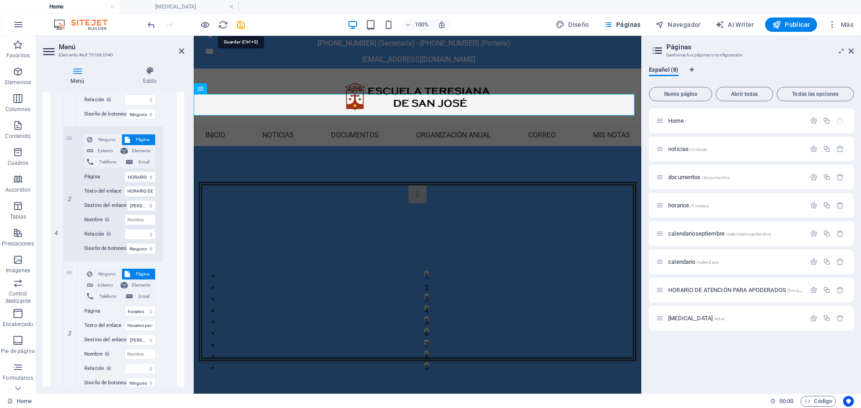
select select
select select "3"
select select
select select "7"
select select
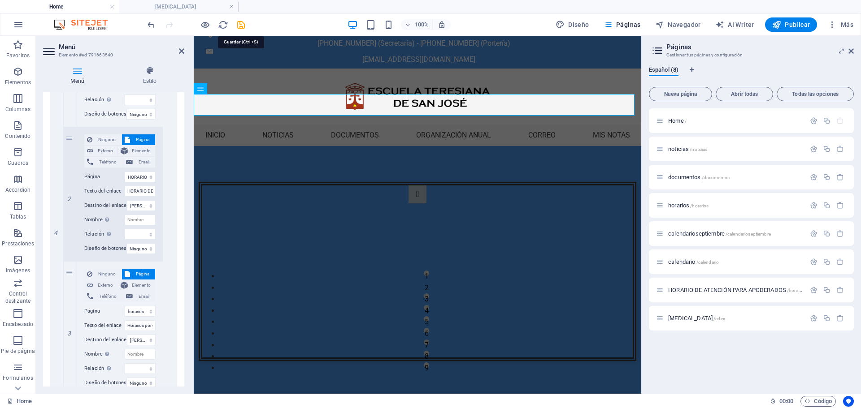
select select
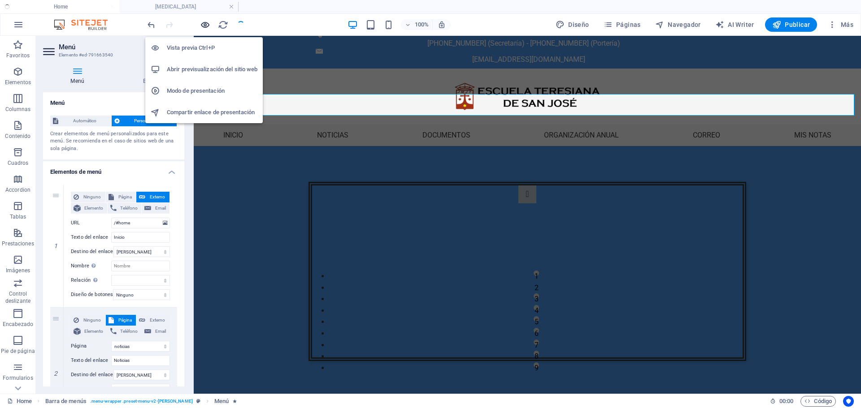
click at [204, 26] on icon "button" at bounding box center [205, 25] width 10 height 10
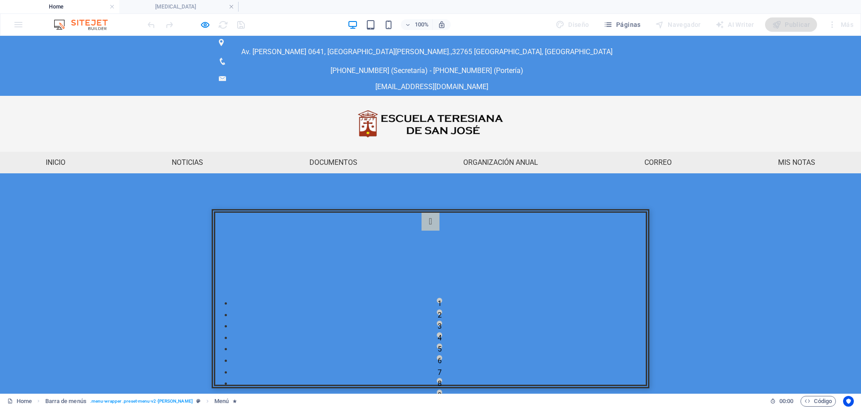
scroll to position [0, 0]
click at [257, 152] on ul "Inicio Noticias Documentos Organización anual Calendario de actividades HORARIO…" at bounding box center [430, 163] width 861 height 22
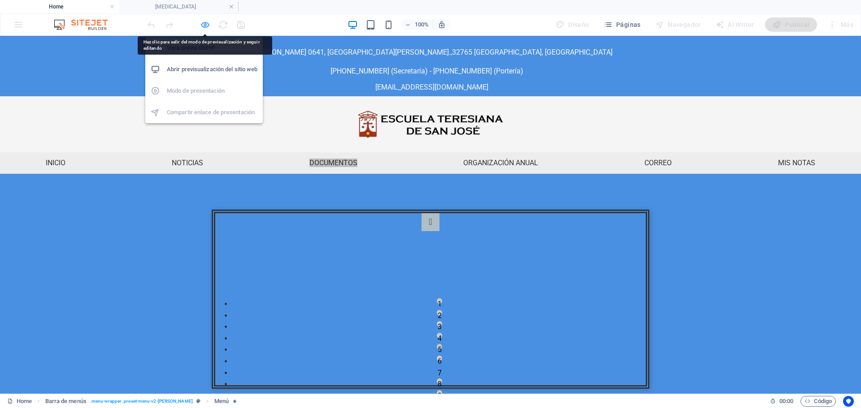
click at [206, 26] on icon "button" at bounding box center [205, 25] width 10 height 10
select select
select select "1"
select select
select select "2"
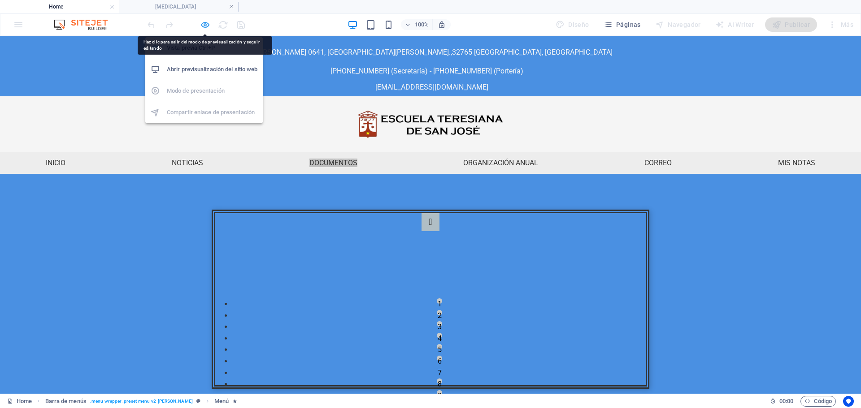
select select
select select "5"
select select
select select "6"
select select
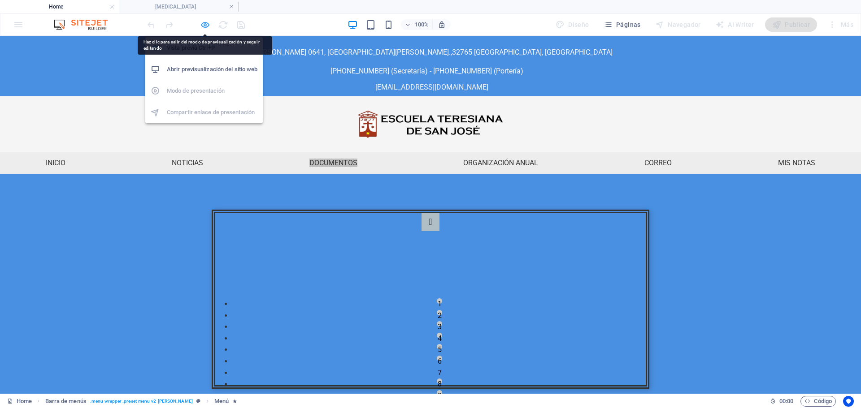
select select "3"
select select
select select "7"
select select
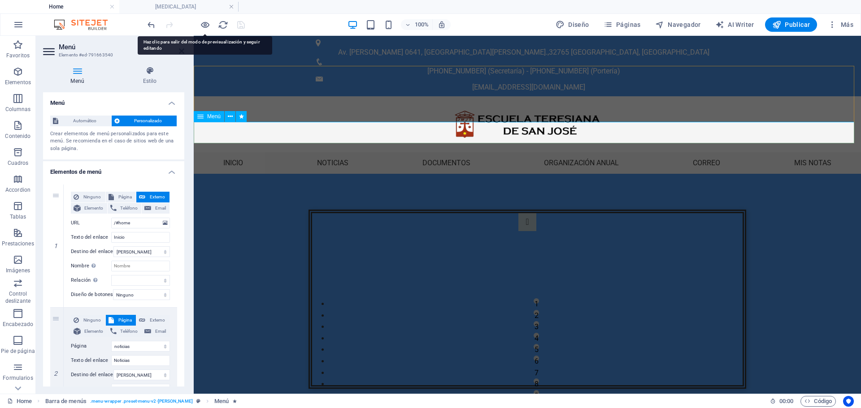
click at [303, 152] on nav "Inicio Noticias Documentos Organización anual Calendario de actividades HORARIO…" at bounding box center [527, 163] width 667 height 22
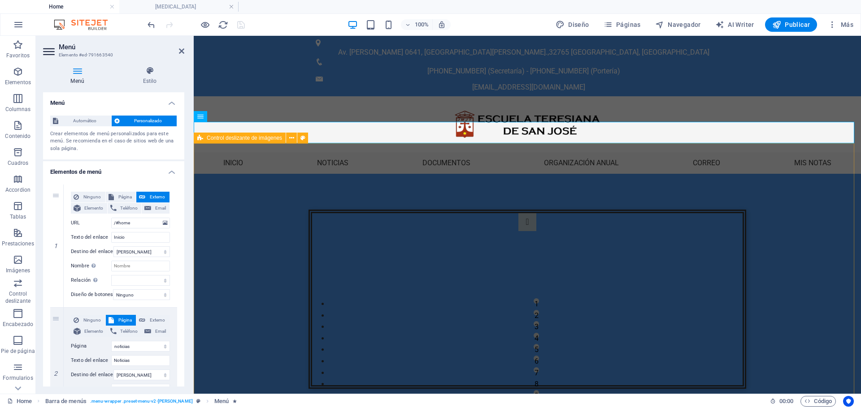
click at [271, 219] on div "1 2 3 4 5 6 7 8 9" at bounding box center [527, 299] width 667 height 251
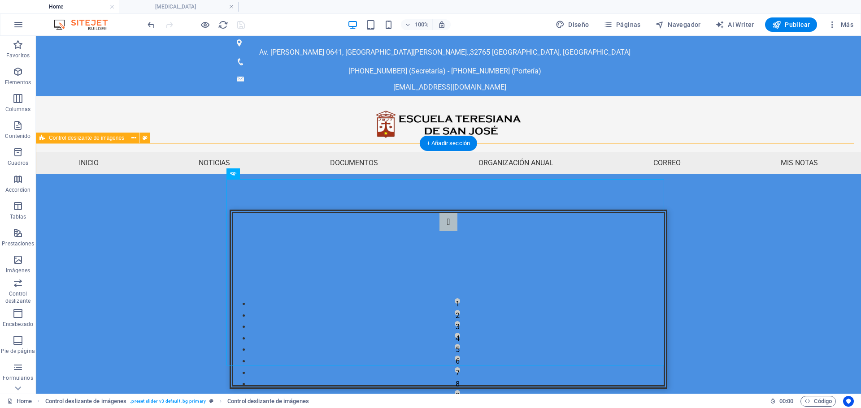
click at [204, 212] on div "1 2 3 4 5 6 7 8 9" at bounding box center [448, 299] width 825 height 251
select select "region"
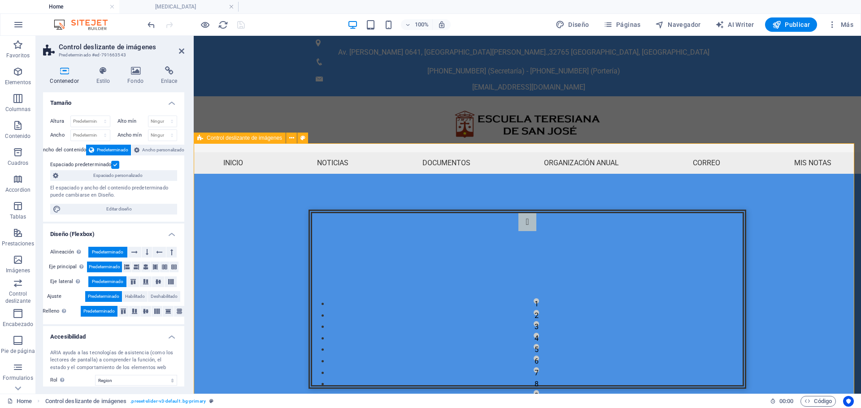
click at [279, 250] on div "1 2 3 4 5 6 7 8 9" at bounding box center [527, 299] width 667 height 251
click at [100, 78] on h4 "Estilo" at bounding box center [104, 75] width 31 height 19
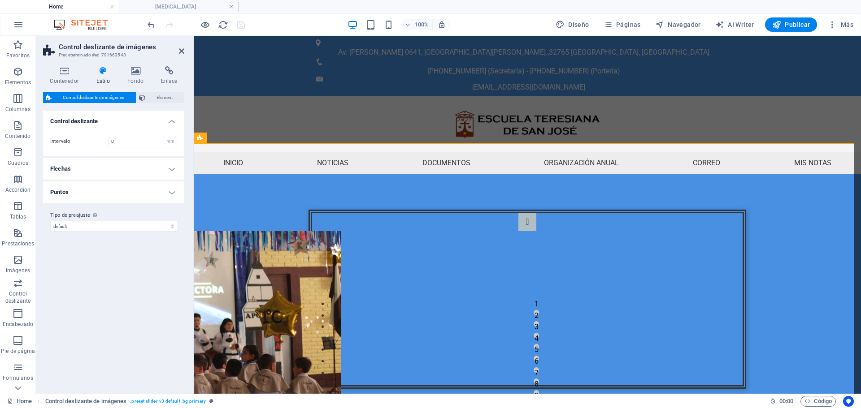
click at [158, 168] on h4 "Flechas" at bounding box center [113, 169] width 141 height 22
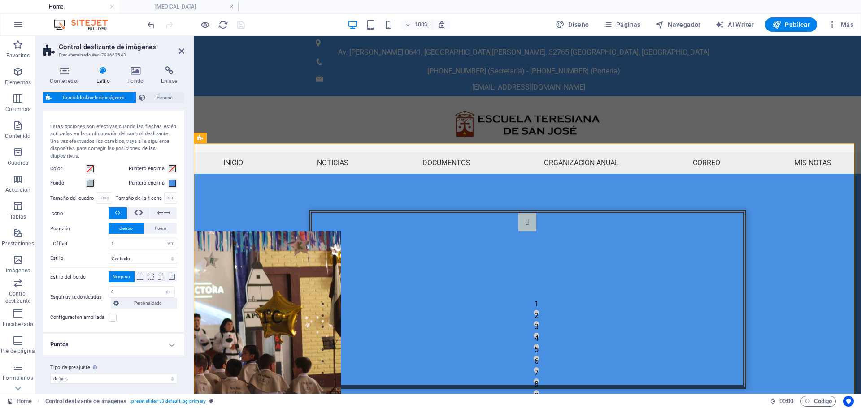
scroll to position [65, 0]
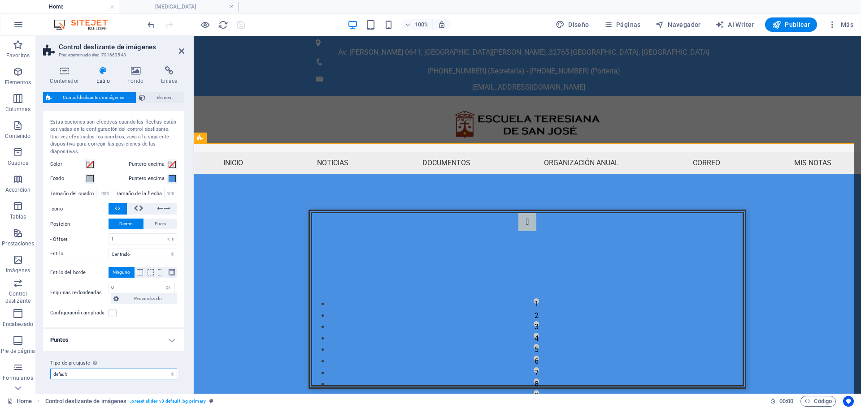
click at [143, 374] on select "default Añadir tipo de preajuste" at bounding box center [113, 374] width 127 height 11
click at [144, 356] on div "Tipo de preajuste La configuración y variante seleccionada arriba afecta a todo…" at bounding box center [113, 369] width 141 height 36
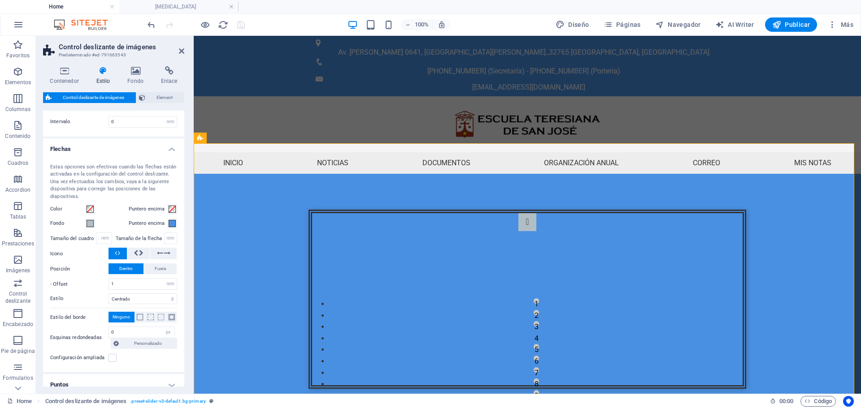
scroll to position [0, 0]
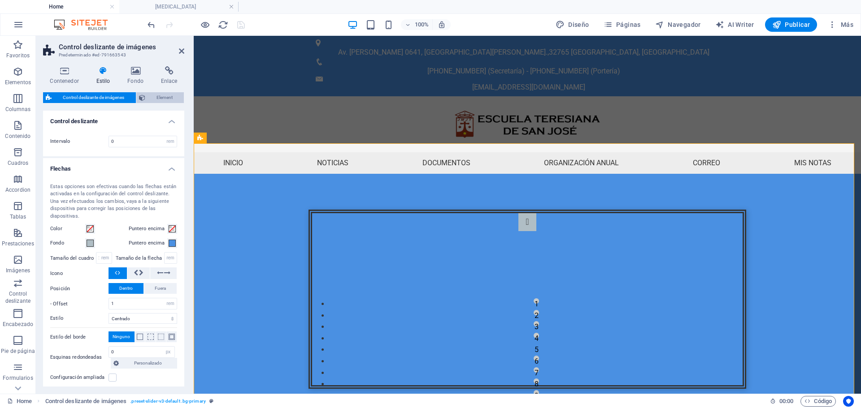
click at [153, 96] on span "Element" at bounding box center [165, 97] width 34 height 11
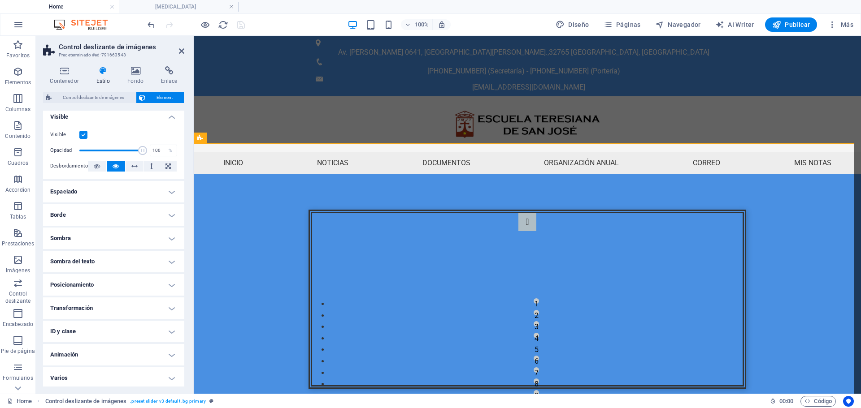
scroll to position [7, 0]
click at [108, 303] on h4 "Transformación" at bounding box center [113, 306] width 141 height 22
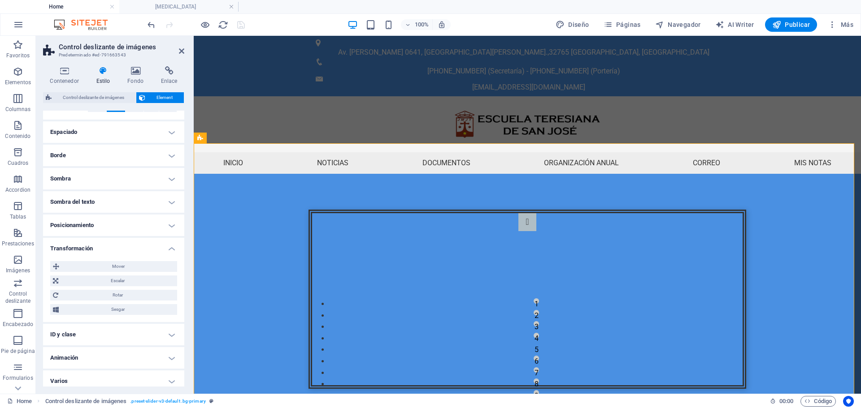
scroll to position [69, 0]
click at [121, 357] on h4 "Animación" at bounding box center [113, 353] width 141 height 22
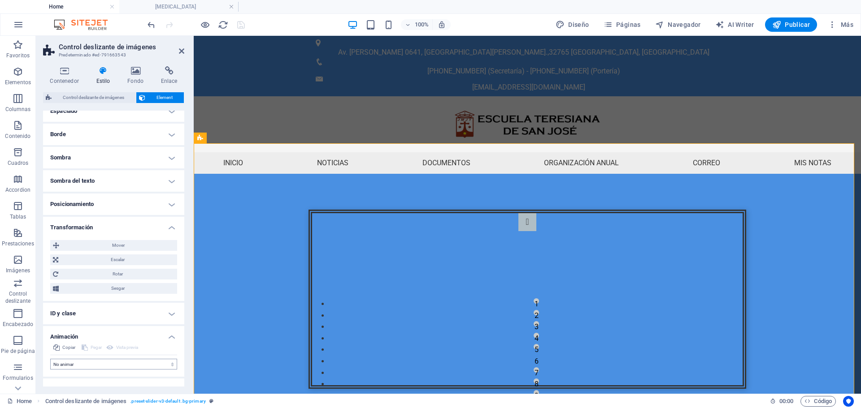
scroll to position [99, 0]
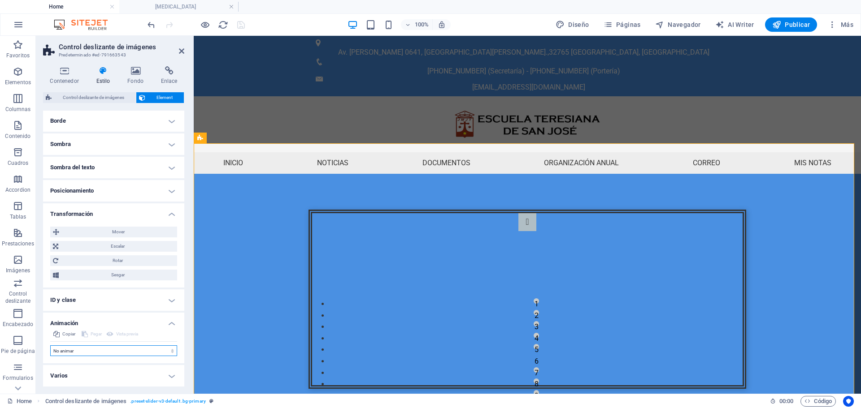
click at [101, 351] on select "No animar Mostrar / Ocultar Subir/bajar Acercar/alejar Deslizar de izquierda a …" at bounding box center [113, 351] width 127 height 11
select select "move-bottom-to-top"
click at [50, 346] on select "No animar Mostrar / Ocultar Subir/bajar Acercar/alejar Deslizar de izquierda a …" at bounding box center [113, 351] width 127 height 11
select select "scroll"
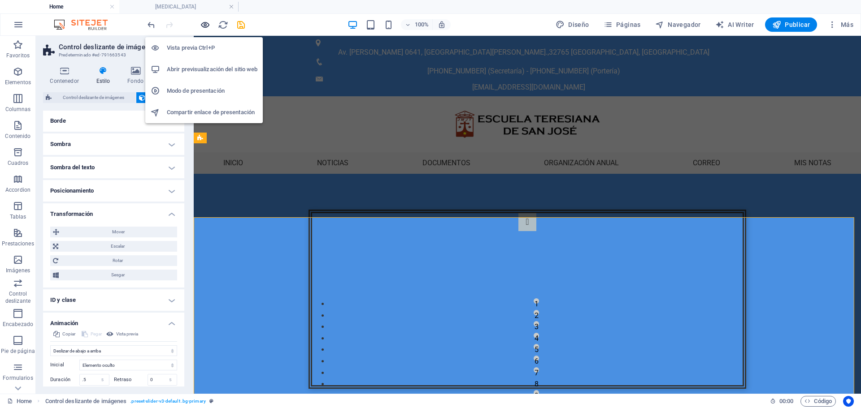
click at [204, 26] on icon "button" at bounding box center [205, 25] width 10 height 10
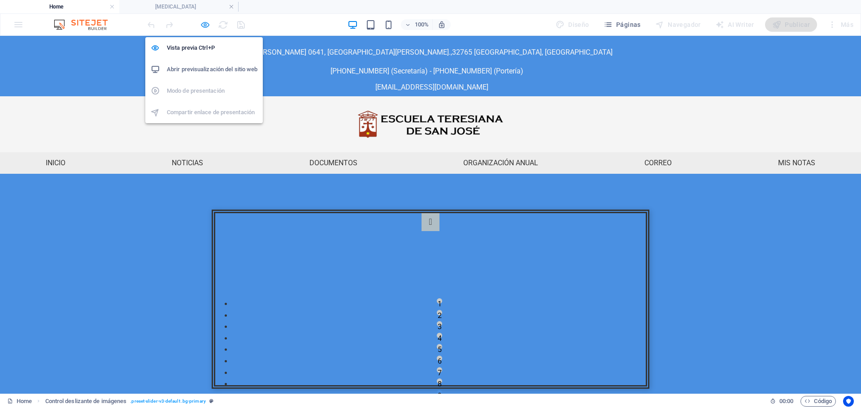
click at [202, 23] on icon "button" at bounding box center [205, 25] width 10 height 10
select select "move-bottom-to-top"
select select "s"
select select "scroll"
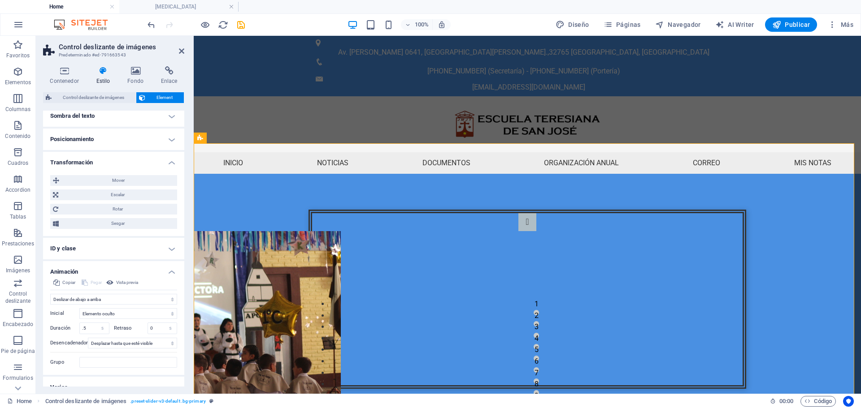
scroll to position [162, 0]
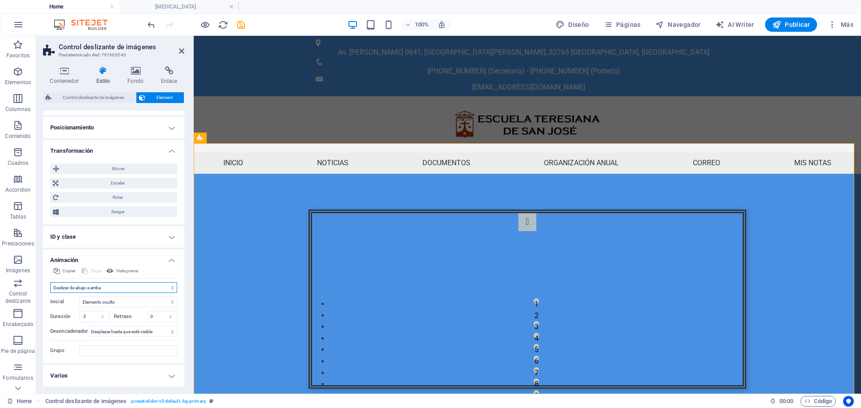
click at [123, 288] on select "No animar Mostrar / Ocultar Subir/bajar Acercar/alejar Deslizar de izquierda a …" at bounding box center [113, 287] width 127 height 11
select select "move-top-to-bottom"
click at [50, 282] on select "No animar Mostrar / Ocultar Subir/bajar Acercar/alejar Deslizar de izquierda a …" at bounding box center [113, 287] width 127 height 11
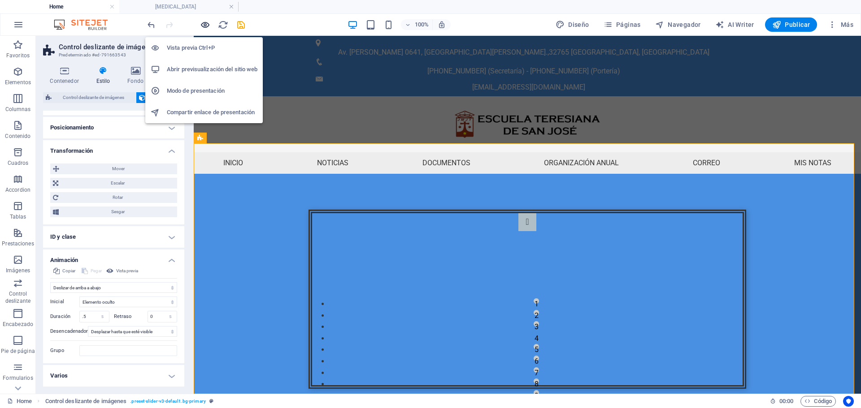
click at [204, 25] on icon "button" at bounding box center [205, 25] width 10 height 10
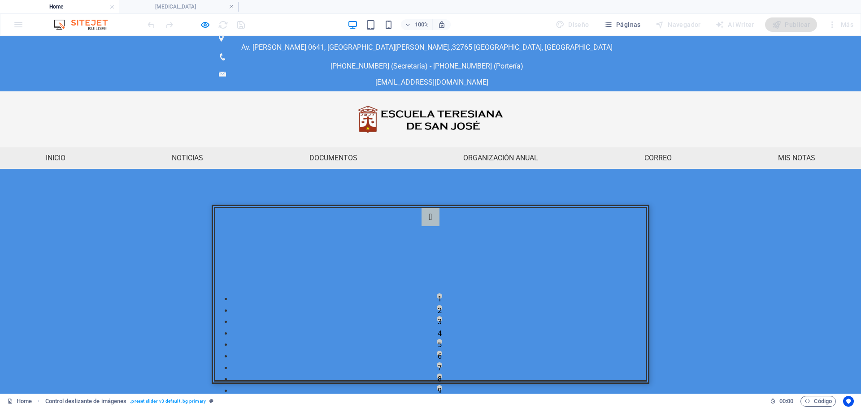
scroll to position [0, 0]
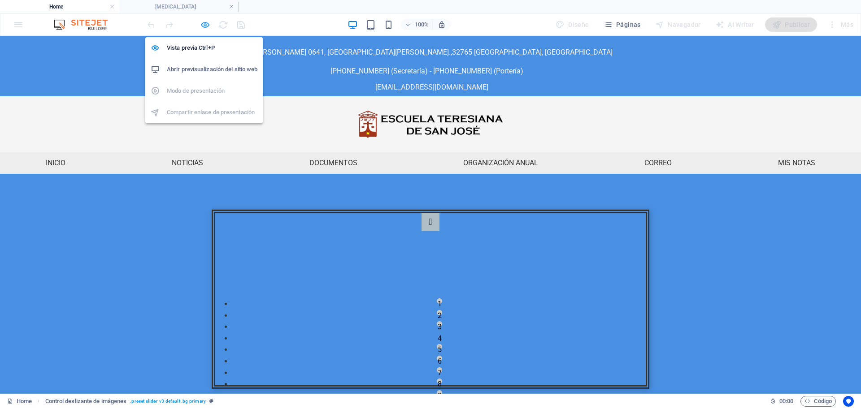
click at [203, 25] on icon "button" at bounding box center [205, 25] width 10 height 10
select select "move-top-to-bottom"
select select "s"
select select "scroll"
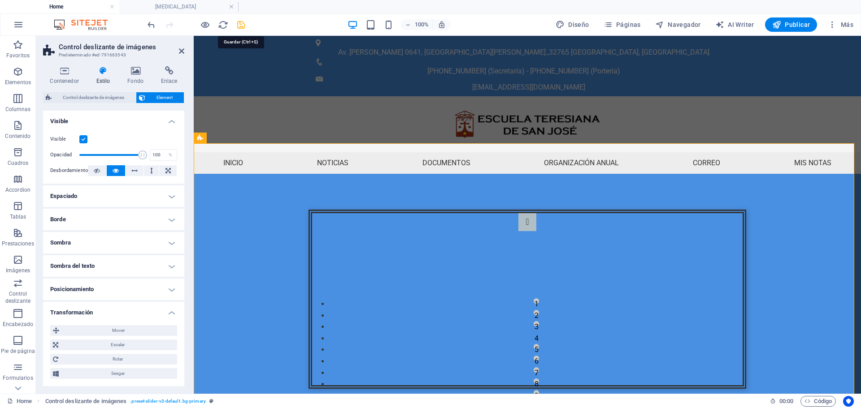
click at [242, 27] on icon "save" at bounding box center [241, 25] width 10 height 10
select select "move-top-to-bottom"
click at [327, 152] on nav "Inicio Noticias Documentos Organización anual Calendario de actividades HORARIO…" at bounding box center [527, 163] width 667 height 22
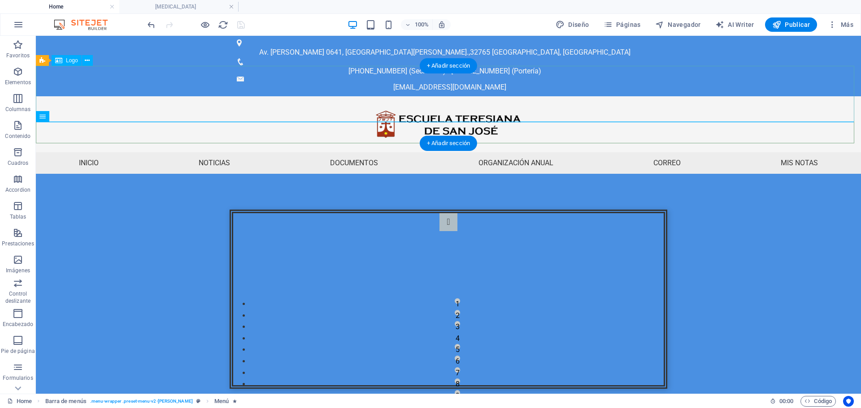
click at [423, 104] on div at bounding box center [448, 124] width 825 height 56
click at [425, 100] on div at bounding box center [448, 124] width 825 height 56
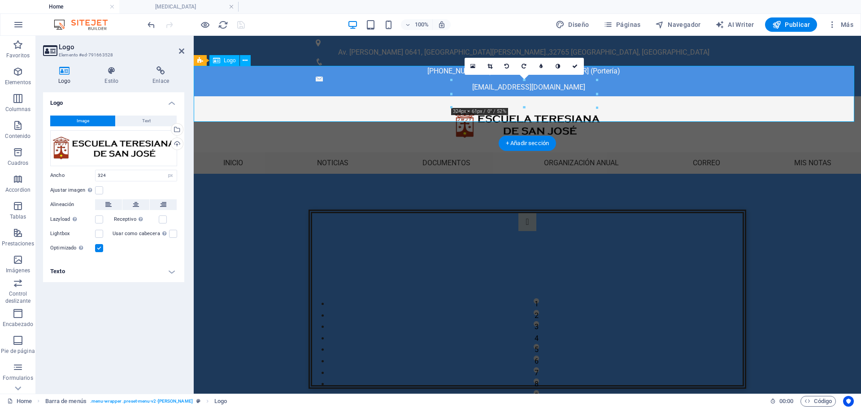
click at [416, 101] on div at bounding box center [527, 124] width 667 height 56
click at [117, 80] on h4 "Estilo" at bounding box center [113, 75] width 48 height 19
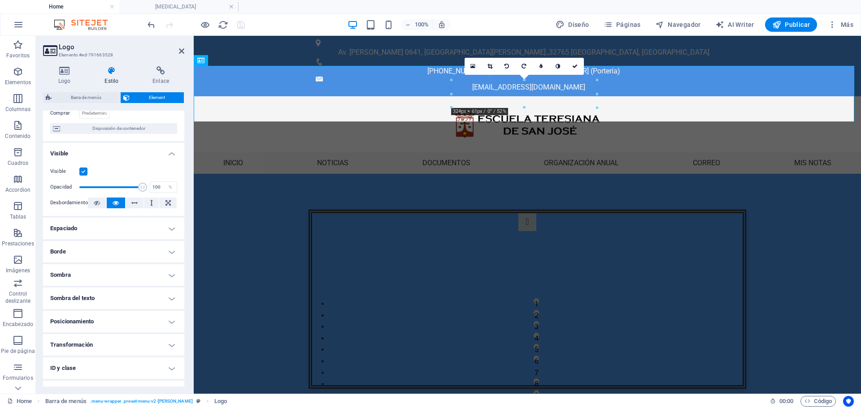
scroll to position [90, 0]
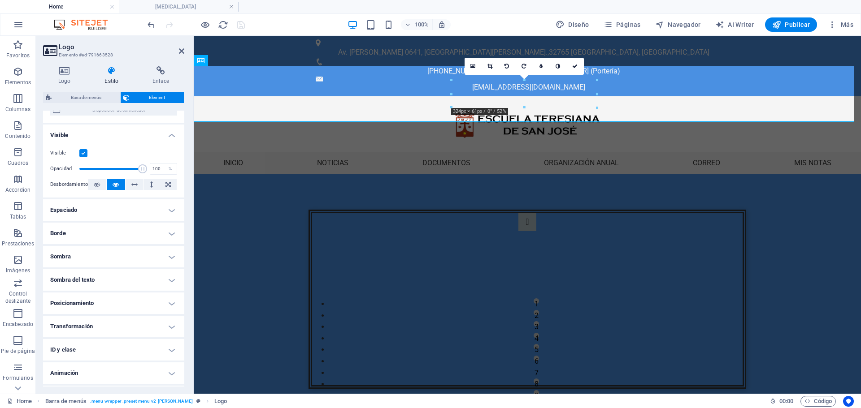
click at [104, 329] on h4 "Transformación" at bounding box center [113, 327] width 141 height 22
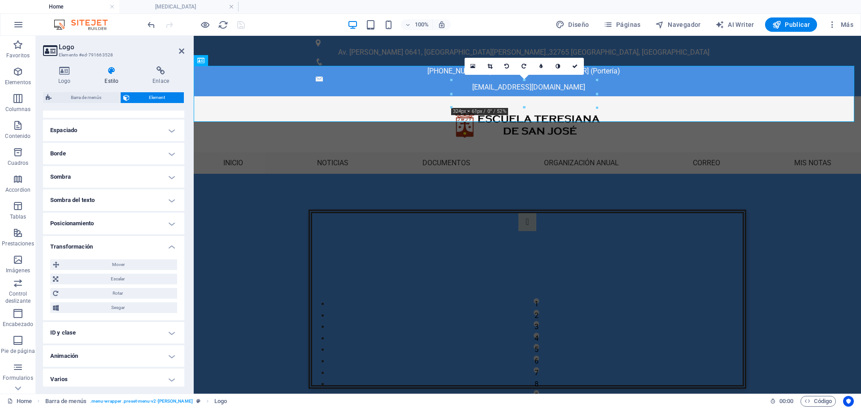
scroll to position [173, 0]
click at [96, 359] on h4 "Animación" at bounding box center [113, 353] width 141 height 22
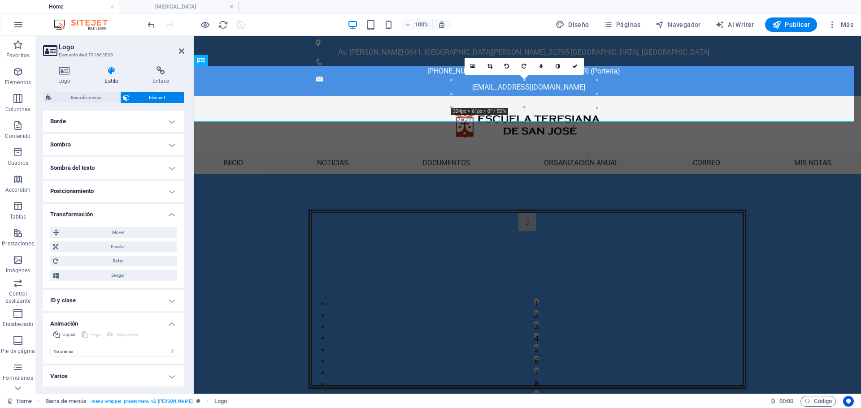
scroll to position [202, 0]
click at [97, 351] on select "No animar Mostrar / Ocultar Subir/bajar Acercar/alejar Deslizar de izquierda a …" at bounding box center [113, 351] width 127 height 11
click at [50, 346] on select "No animar Mostrar / Ocultar Subir/bajar Acercar/alejar Deslizar de izquierda a …" at bounding box center [113, 351] width 127 height 11
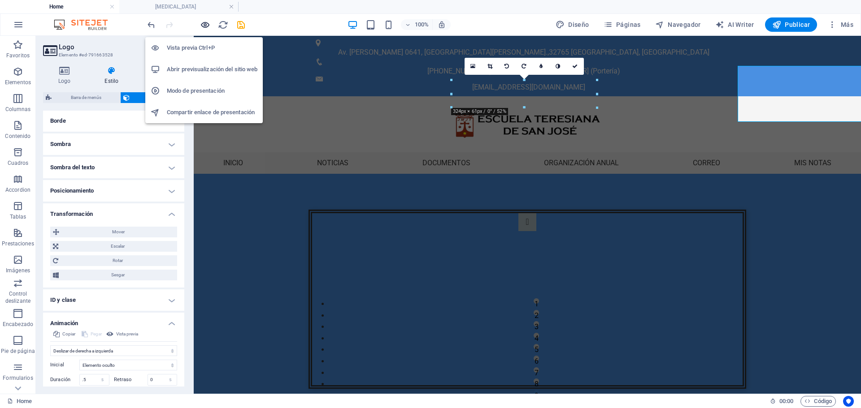
click at [209, 27] on icon "button" at bounding box center [205, 25] width 10 height 10
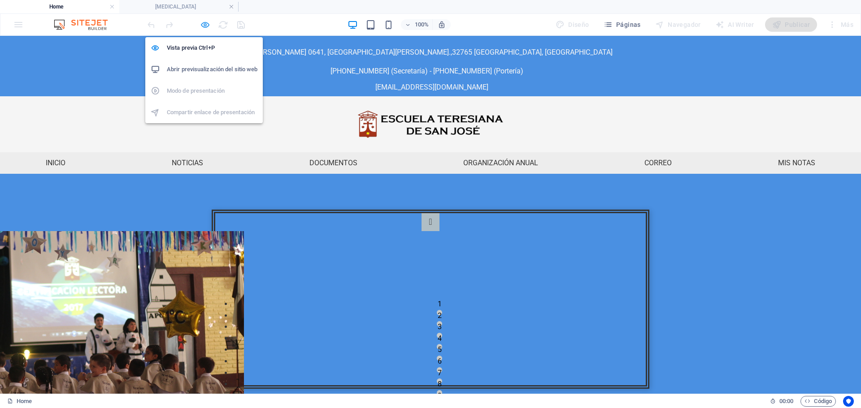
click at [201, 23] on icon "button" at bounding box center [205, 25] width 10 height 10
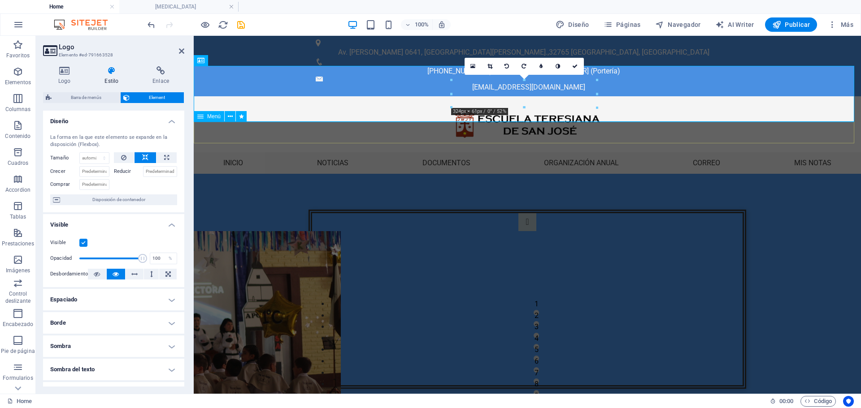
click at [321, 152] on nav "Inicio Noticias Documentos Organización anual Calendario de actividades HORARIO…" at bounding box center [527, 163] width 667 height 22
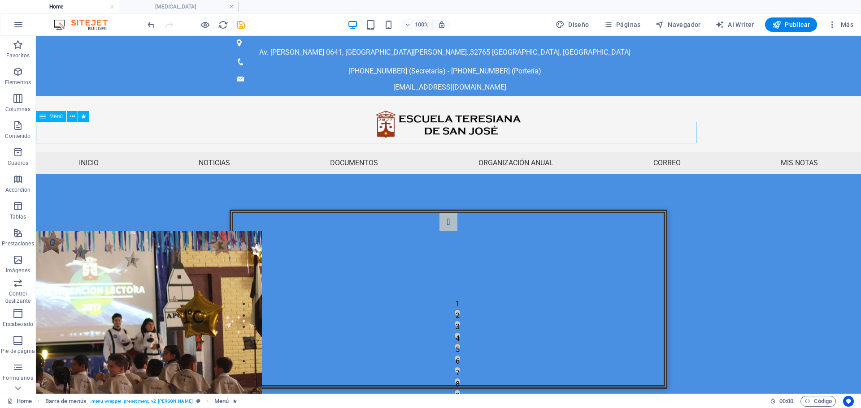
click at [305, 152] on nav "Inicio Noticias Documentos Organización anual Calendario de actividades HORARIO…" at bounding box center [448, 163] width 825 height 22
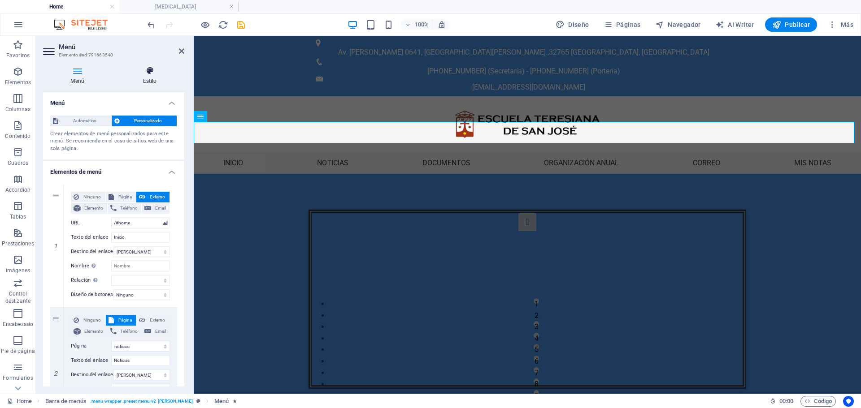
click at [144, 71] on icon at bounding box center [149, 70] width 69 height 9
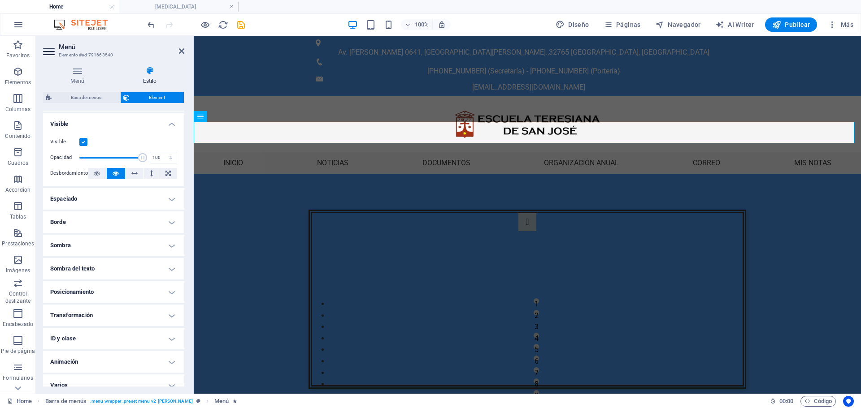
scroll to position [110, 0]
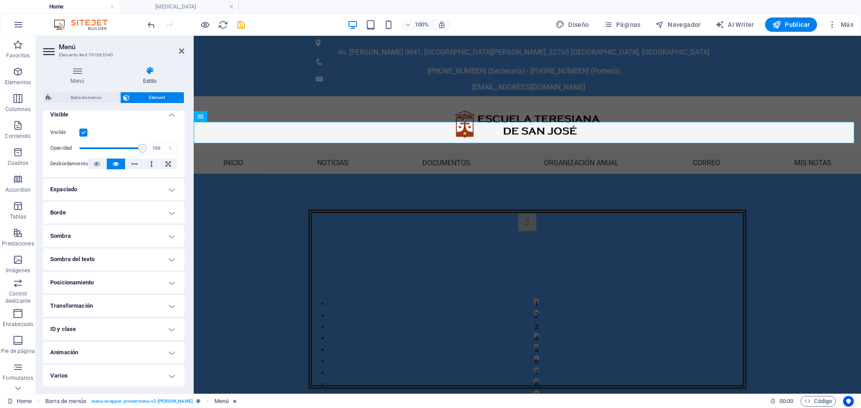
click at [168, 235] on h4 "Sombra" at bounding box center [113, 236] width 141 height 22
click at [143, 252] on button "Fuera" at bounding box center [138, 254] width 24 height 11
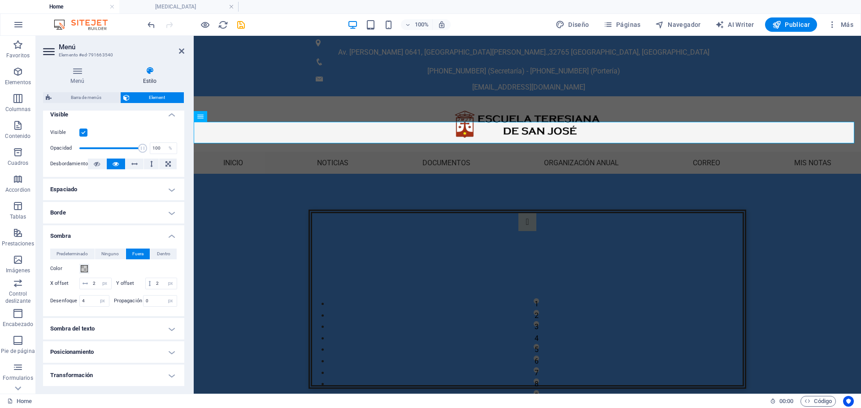
scroll to position [155, 0]
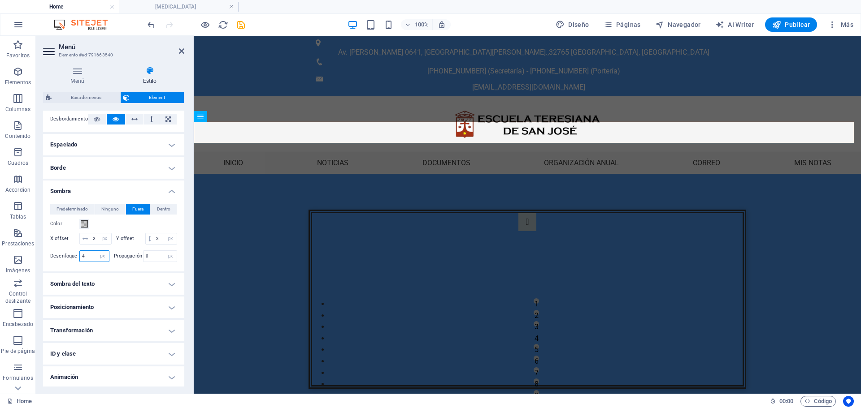
click at [87, 262] on input "4" at bounding box center [94, 256] width 29 height 11
click at [101, 317] on h4 "Posicionamiento" at bounding box center [113, 308] width 141 height 22
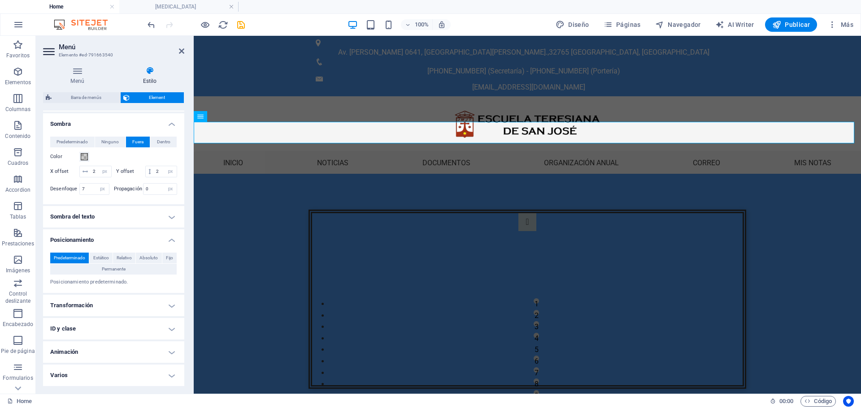
scroll to position [234, 0]
click at [99, 348] on h4 "Animación" at bounding box center [113, 353] width 141 height 22
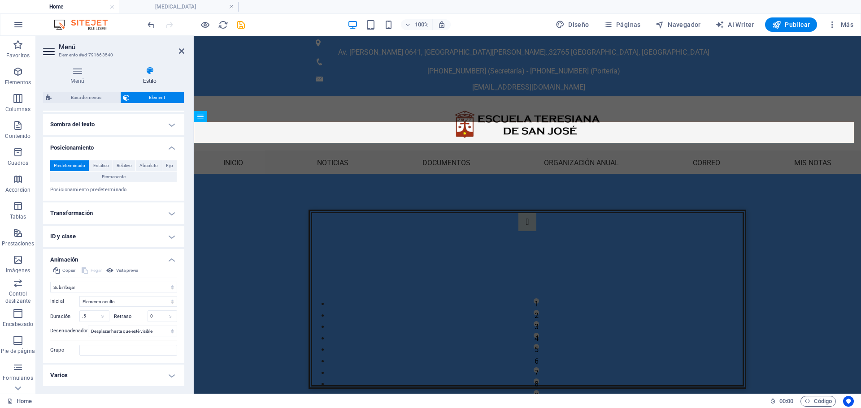
scroll to position [326, 0]
click at [170, 260] on h4 "Animación" at bounding box center [113, 257] width 141 height 16
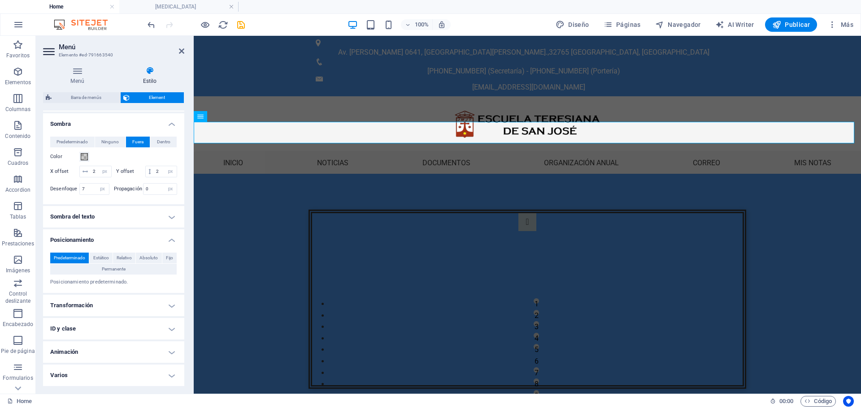
click at [168, 371] on h4 "Varios" at bounding box center [113, 376] width 141 height 22
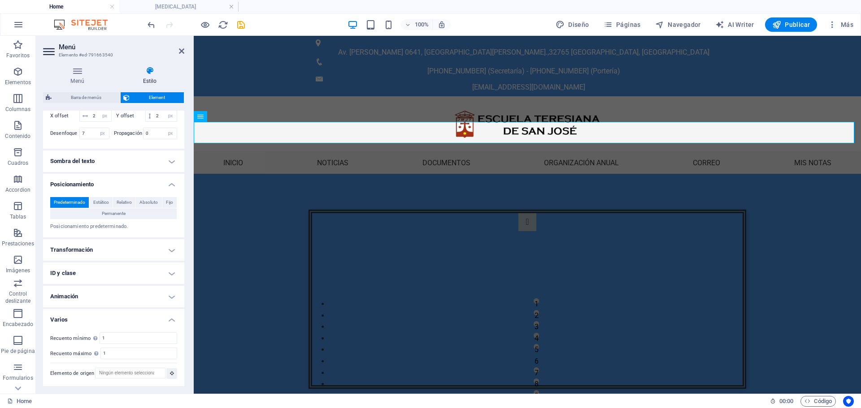
scroll to position [289, 0]
click at [173, 319] on h4 "Varios" at bounding box center [113, 317] width 141 height 16
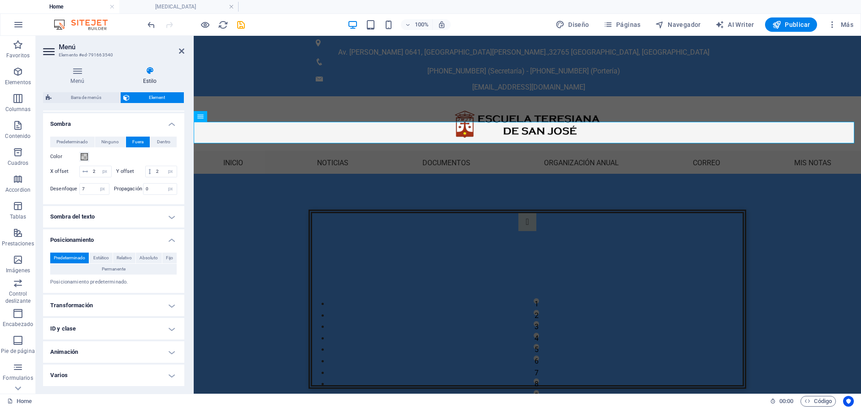
click at [168, 243] on h4 "Posicionamiento" at bounding box center [113, 238] width 141 height 16
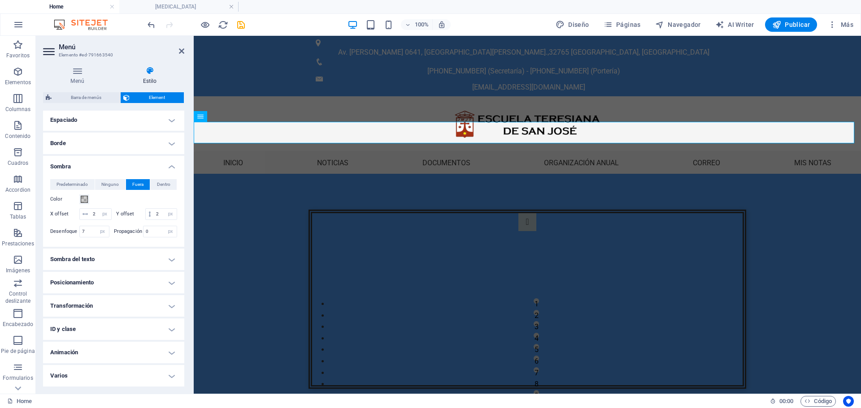
click at [170, 156] on h4 "Sombra" at bounding box center [113, 164] width 141 height 16
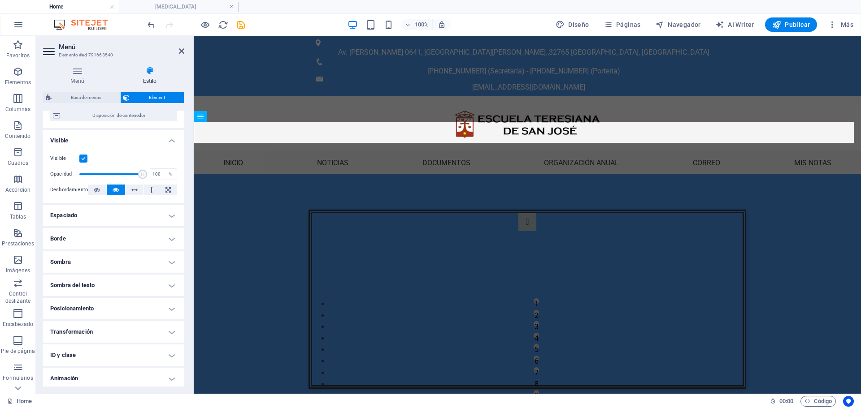
scroll to position [0, 0]
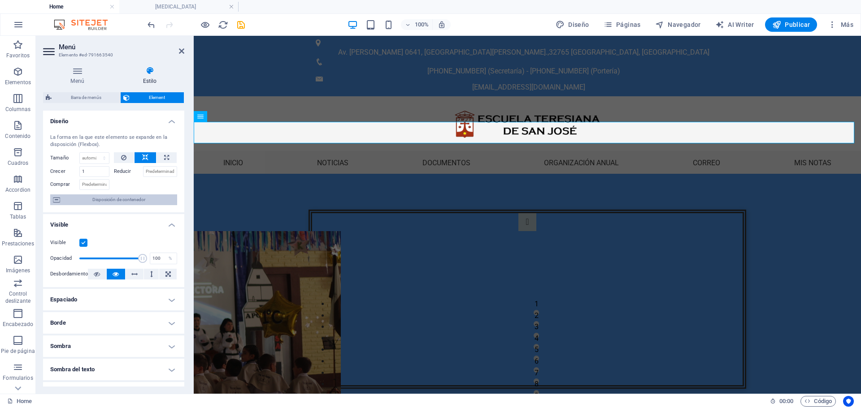
click at [103, 201] on span "Disposición de contenedor" at bounding box center [119, 200] width 112 height 11
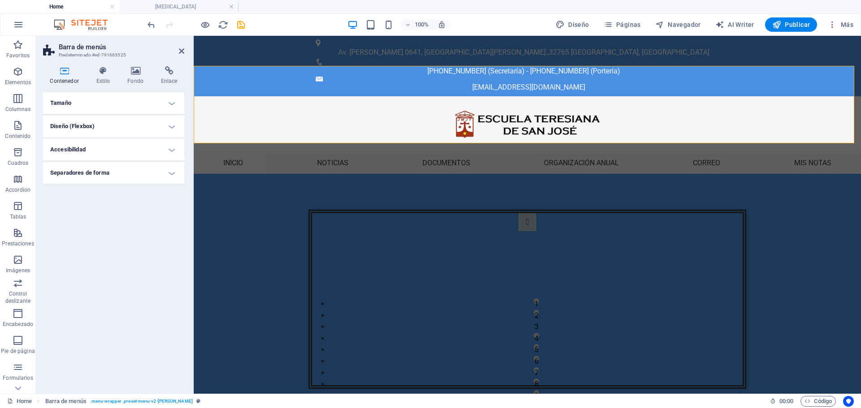
click at [171, 152] on h4 "Accesibilidad" at bounding box center [113, 150] width 141 height 22
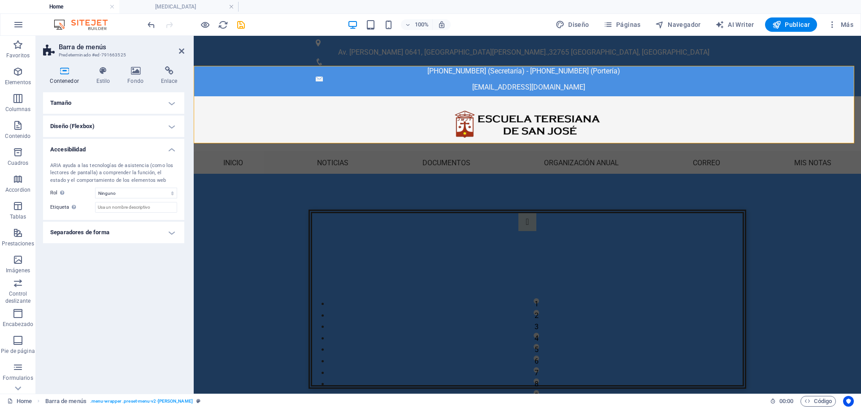
click at [171, 152] on h4 "Accesibilidad" at bounding box center [113, 147] width 141 height 16
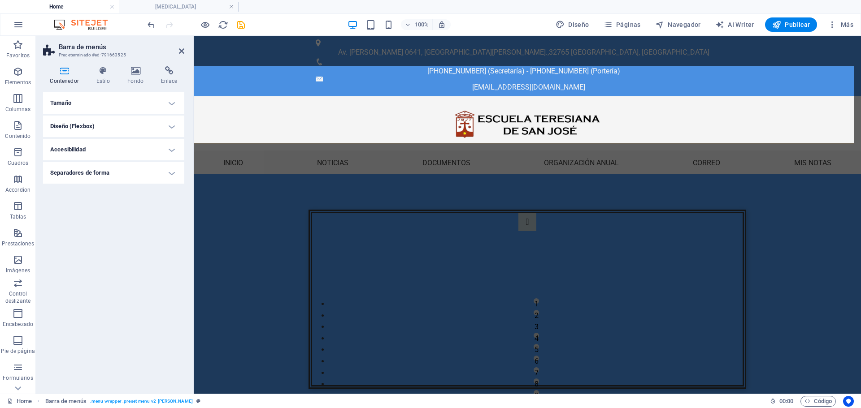
click at [170, 171] on h4 "Separadores de forma" at bounding box center [113, 173] width 141 height 22
click at [170, 171] on h4 "Separadores de forma" at bounding box center [113, 170] width 141 height 16
click at [171, 106] on h4 "Tamaño" at bounding box center [113, 103] width 141 height 22
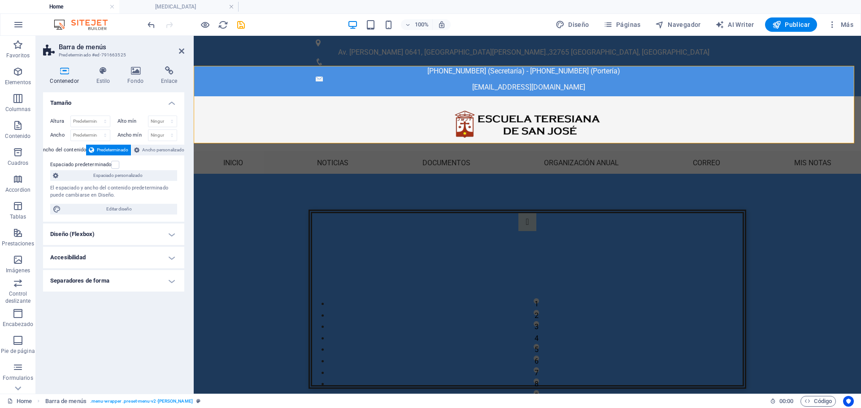
click at [171, 106] on h4 "Tamaño" at bounding box center [113, 100] width 141 height 16
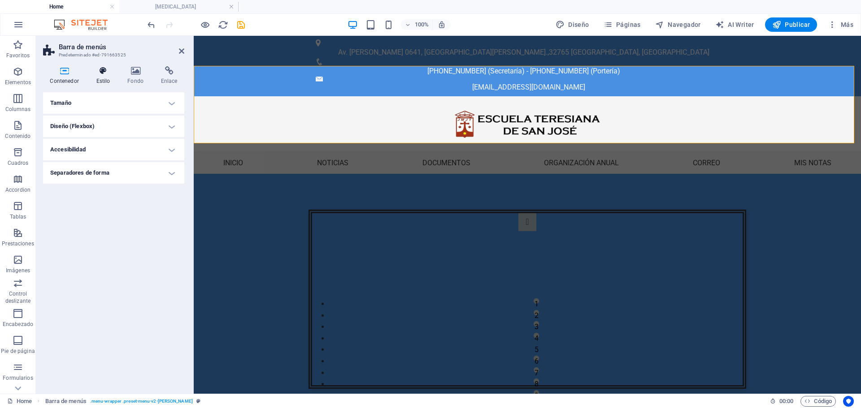
click at [100, 74] on icon at bounding box center [103, 70] width 28 height 9
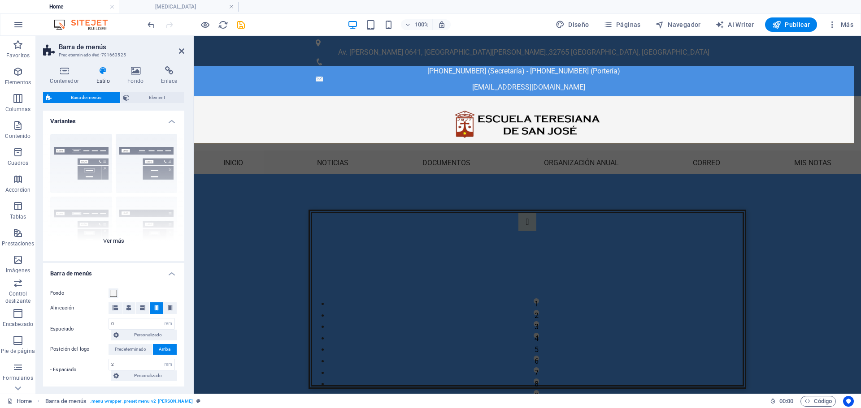
click at [116, 239] on div "Borde Centrado Predeterminado Fijo Loki Desencadenador Ancho XXL" at bounding box center [113, 194] width 141 height 134
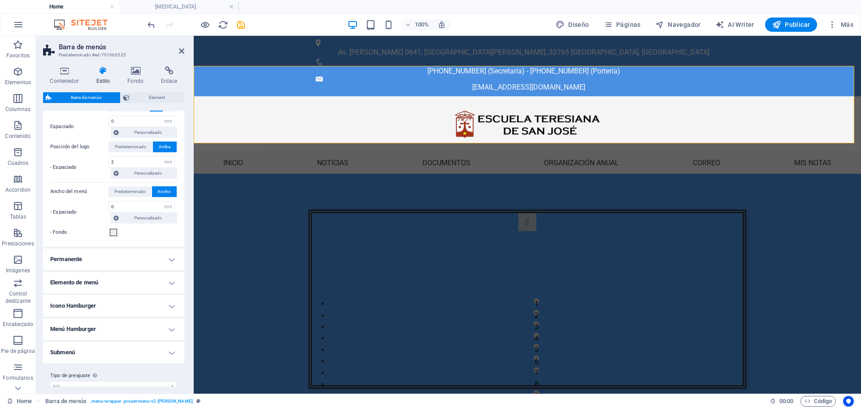
scroll to position [342, 0]
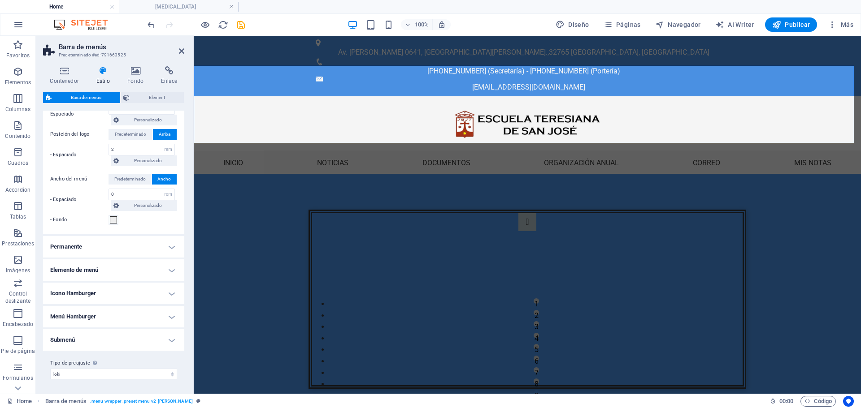
click at [95, 252] on h4 "Permanente" at bounding box center [113, 247] width 141 height 22
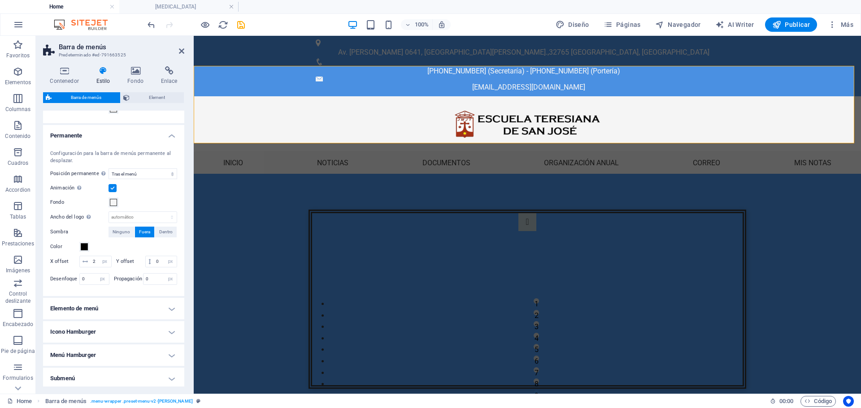
scroll to position [477, 0]
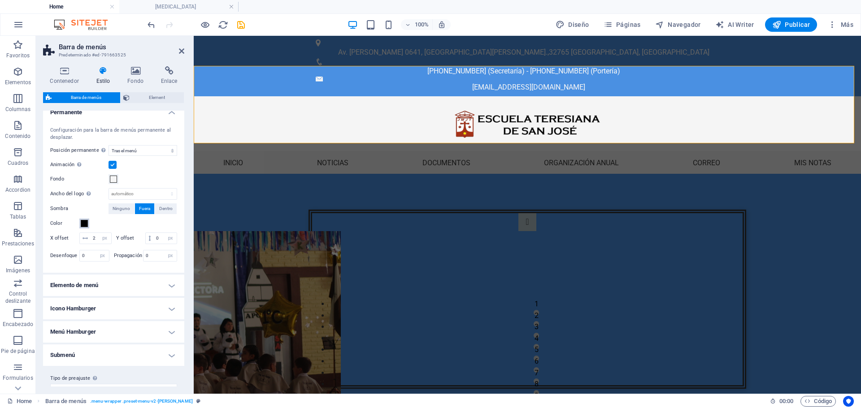
click at [83, 225] on span at bounding box center [84, 223] width 7 height 7
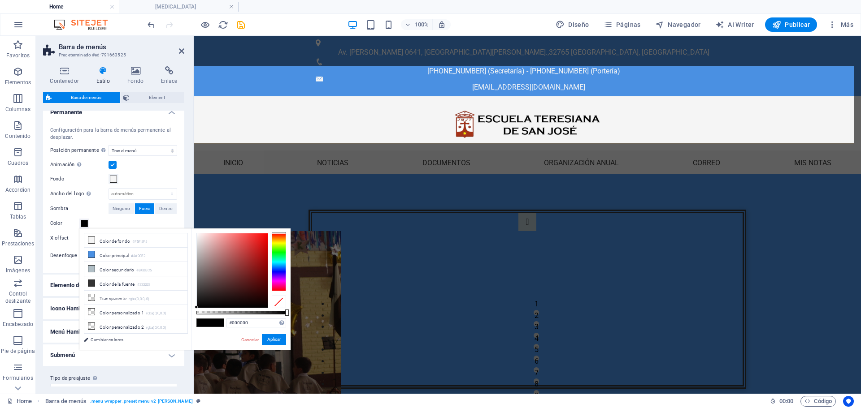
click at [83, 225] on span at bounding box center [84, 223] width 7 height 7
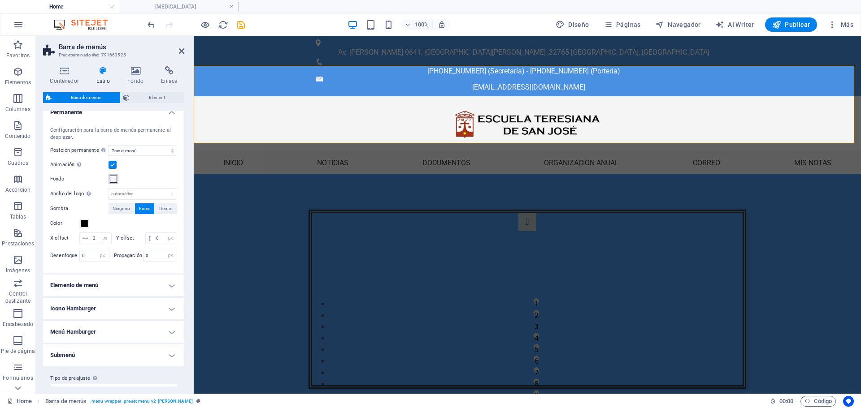
click at [116, 177] on span at bounding box center [113, 179] width 7 height 7
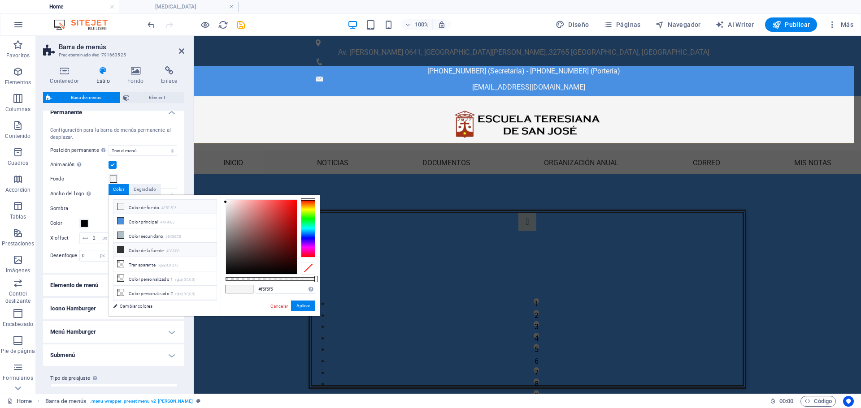
click at [123, 249] on icon at bounding box center [120, 250] width 6 height 6
click at [295, 309] on button "Aplicar" at bounding box center [303, 306] width 24 height 11
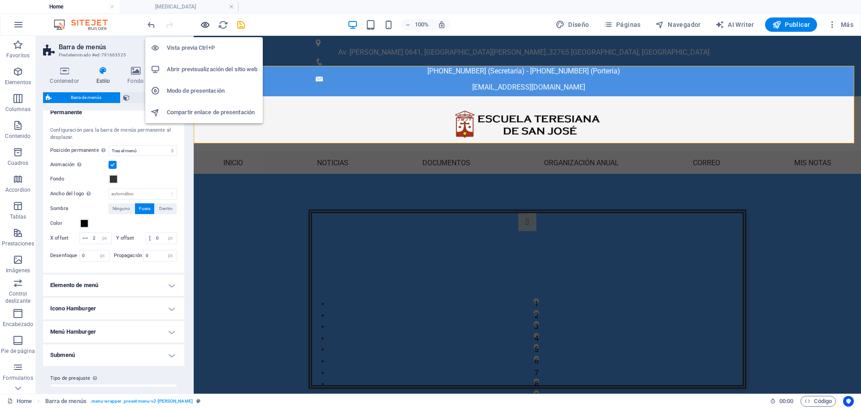
click at [200, 25] on icon "button" at bounding box center [205, 25] width 10 height 10
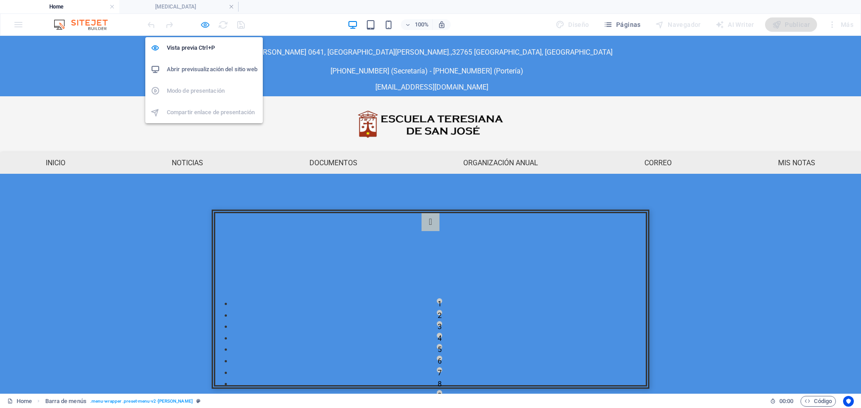
click at [204, 28] on icon "button" at bounding box center [205, 25] width 10 height 10
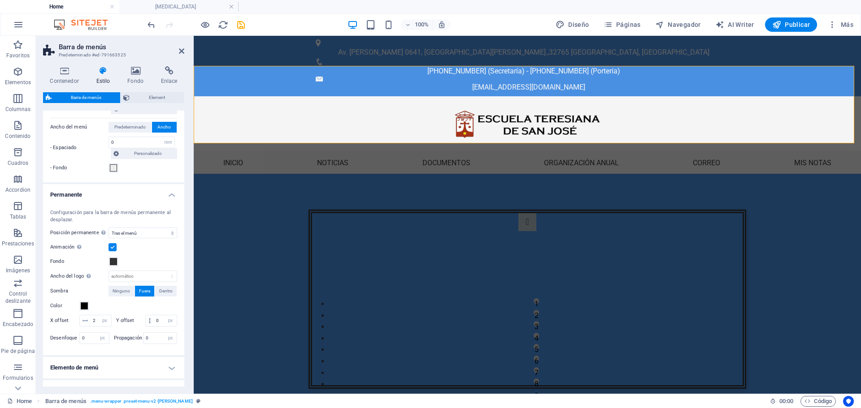
scroll to position [403, 0]
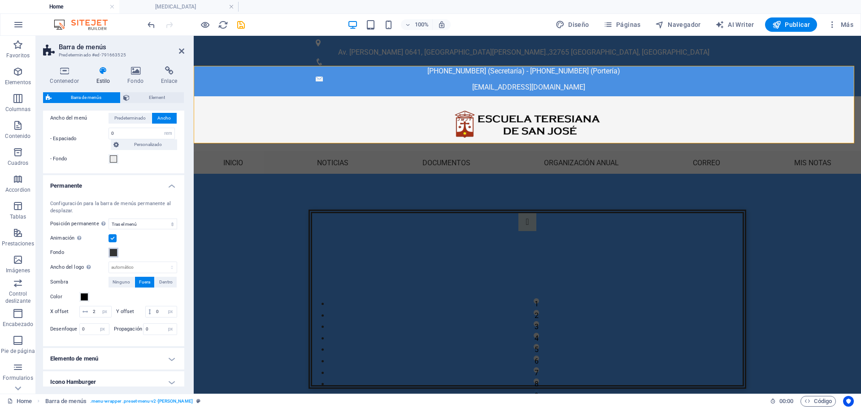
click at [115, 253] on span at bounding box center [113, 252] width 7 height 7
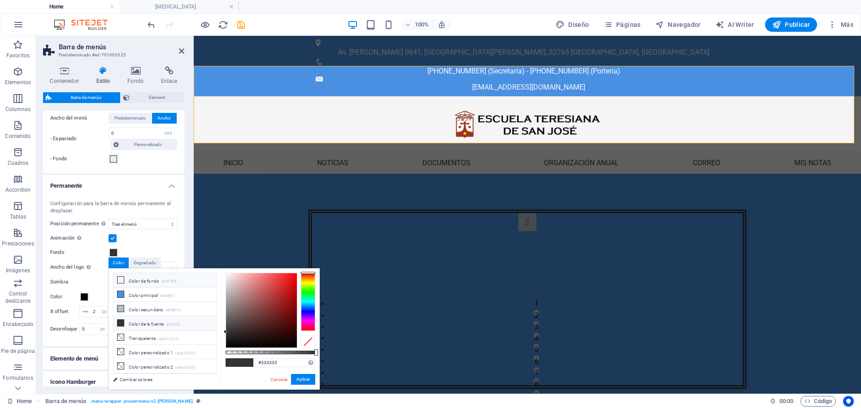
click at [126, 275] on li "Color de fondo #F5F5F5" at bounding box center [164, 280] width 103 height 14
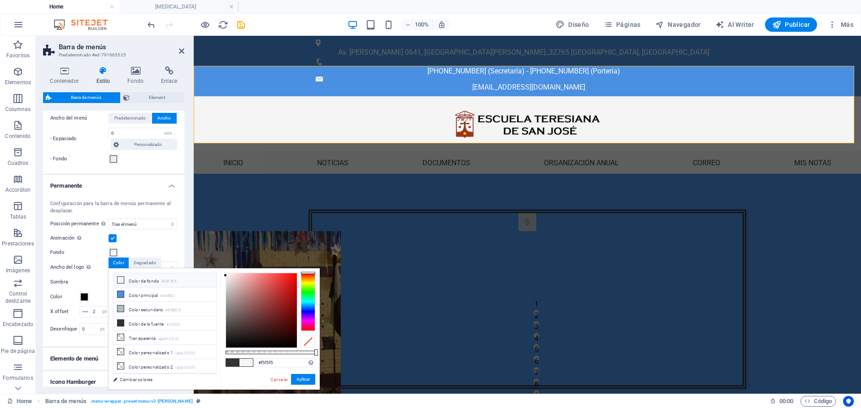
click at [133, 254] on div "Fondo" at bounding box center [113, 252] width 127 height 11
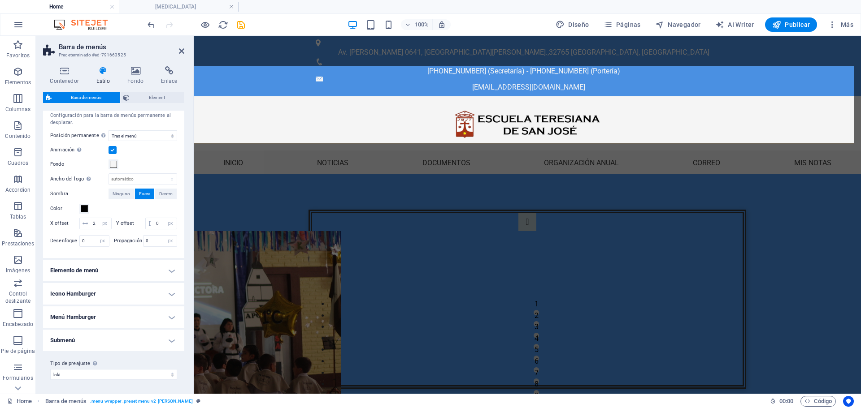
scroll to position [493, 0]
click at [105, 281] on h4 "Elemento de menú" at bounding box center [113, 271] width 141 height 22
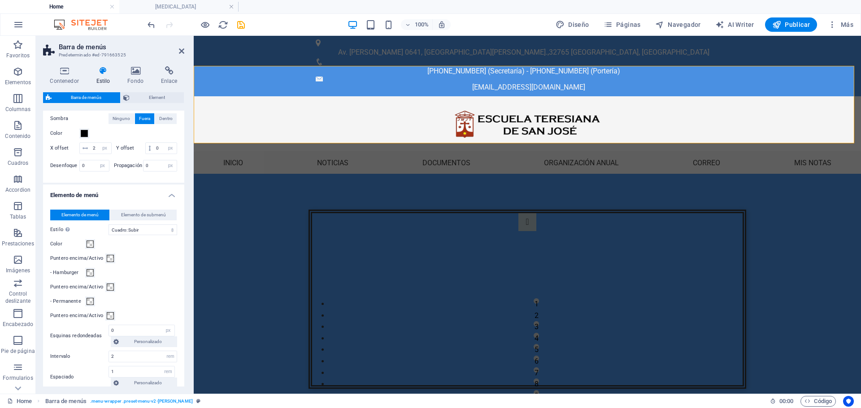
scroll to position [628, 0]
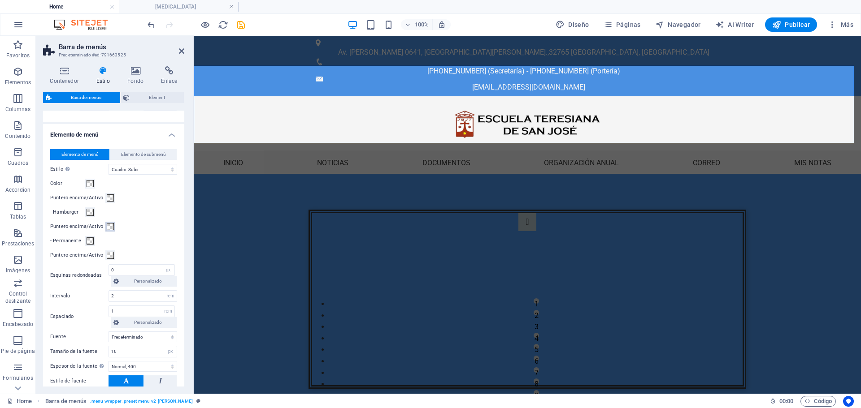
click at [108, 230] on span at bounding box center [110, 226] width 7 height 7
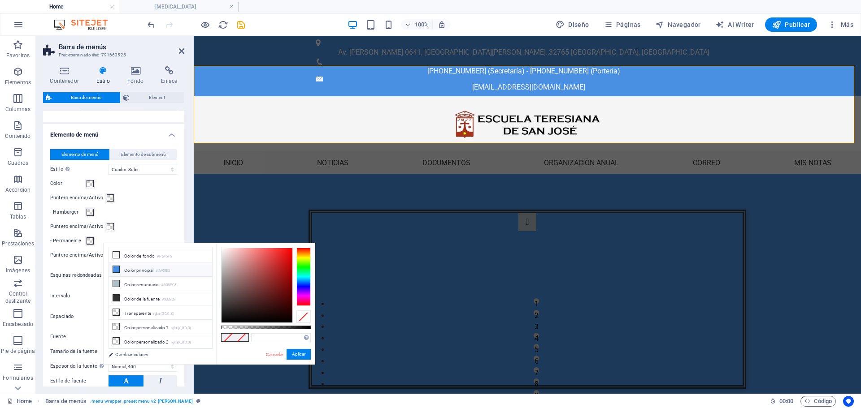
click at [114, 271] on icon at bounding box center [116, 269] width 6 height 6
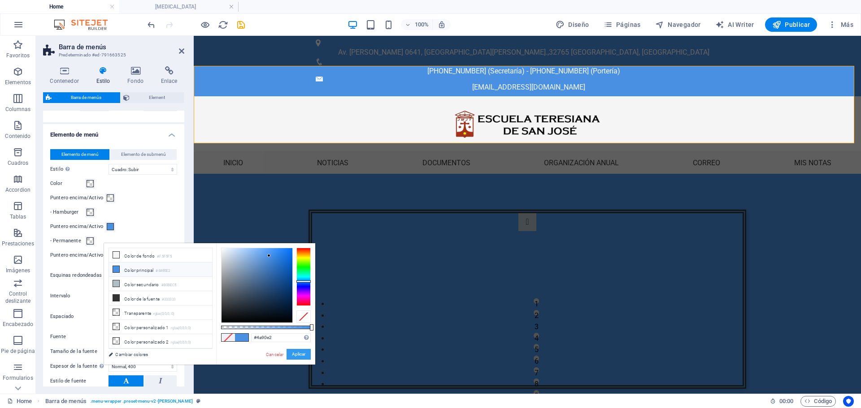
click at [296, 355] on button "Aplicar" at bounding box center [298, 354] width 24 height 11
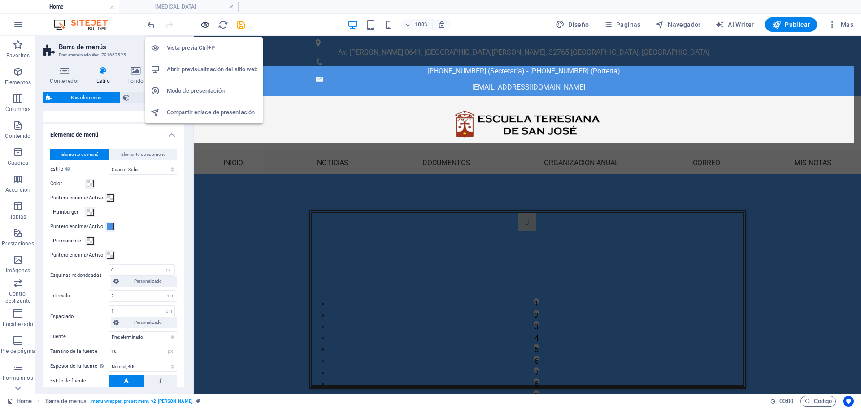
click at [203, 24] on icon "button" at bounding box center [205, 25] width 10 height 10
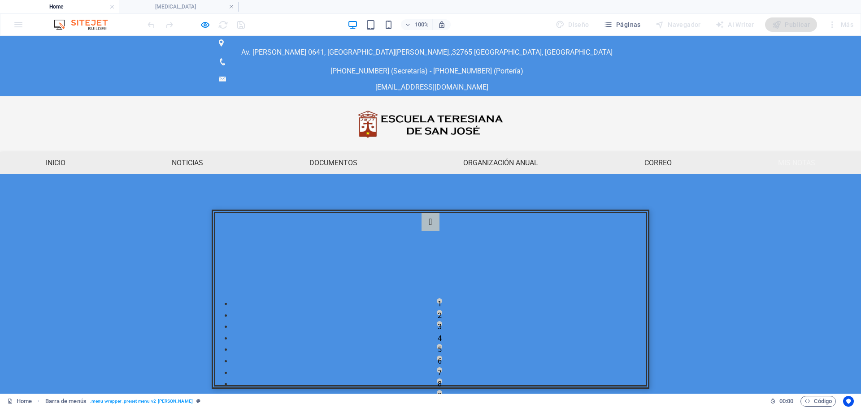
click at [805, 152] on link "Mis notas" at bounding box center [797, 163] width 52 height 22
click at [205, 19] on div at bounding box center [196, 24] width 100 height 14
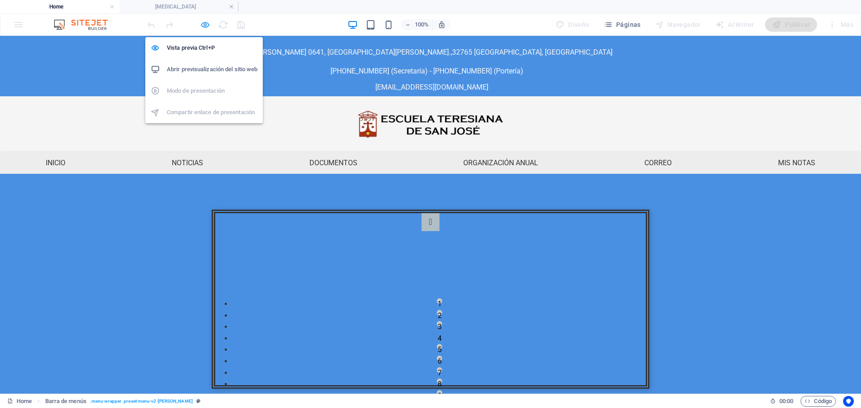
click at [207, 24] on icon "button" at bounding box center [205, 25] width 10 height 10
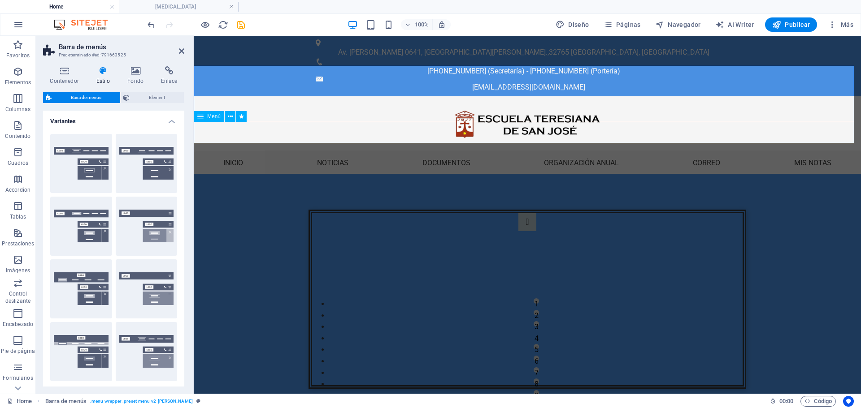
click at [306, 152] on nav "Inicio Noticias Documentos Organización anual Calendario de actividades HORARIO…" at bounding box center [527, 163] width 667 height 22
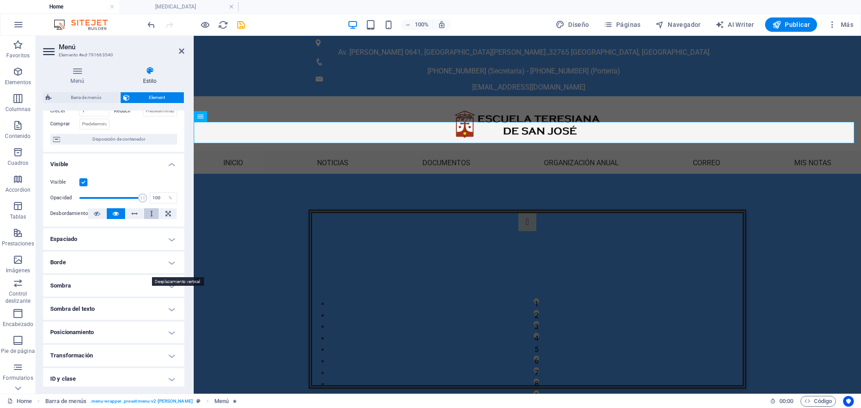
scroll to position [0, 0]
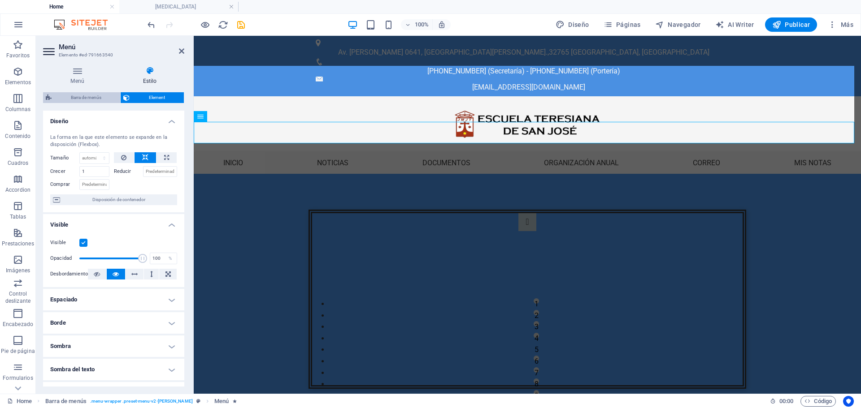
click at [87, 98] on span "Barra de menús" at bounding box center [85, 97] width 63 height 11
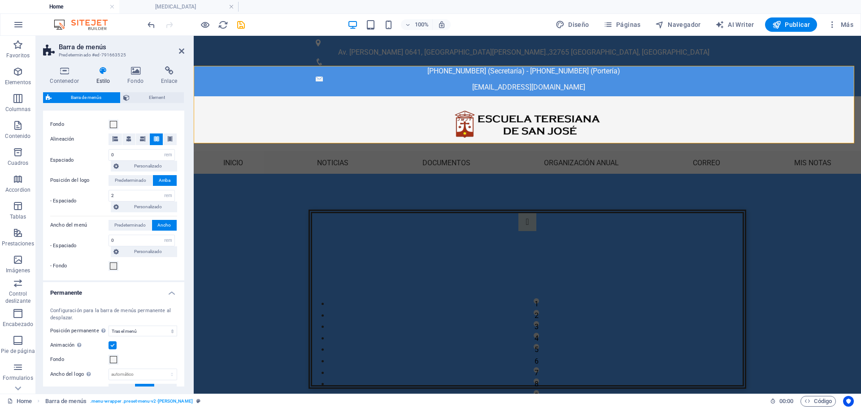
scroll to position [113, 0]
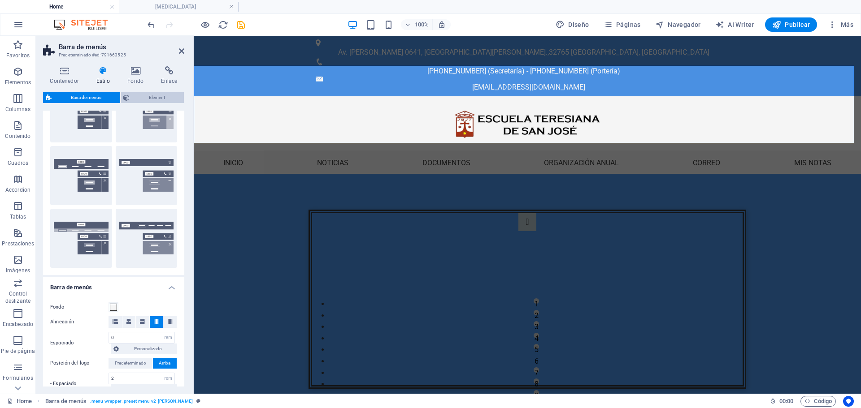
click at [152, 95] on span "Element" at bounding box center [156, 97] width 49 height 11
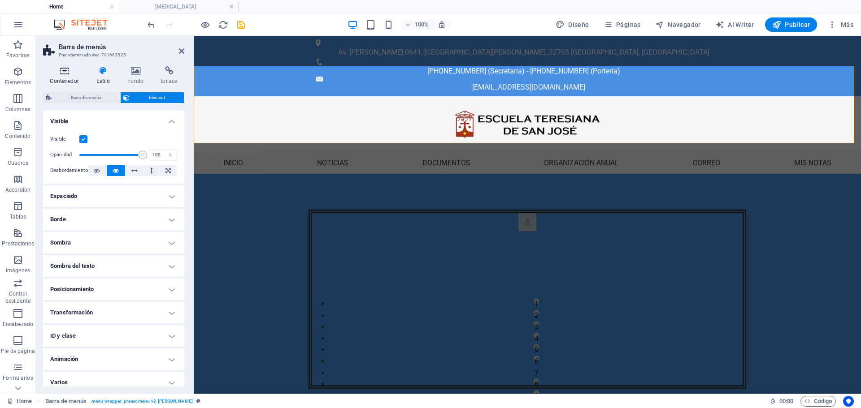
click at [70, 78] on h4 "Contenedor" at bounding box center [66, 75] width 46 height 19
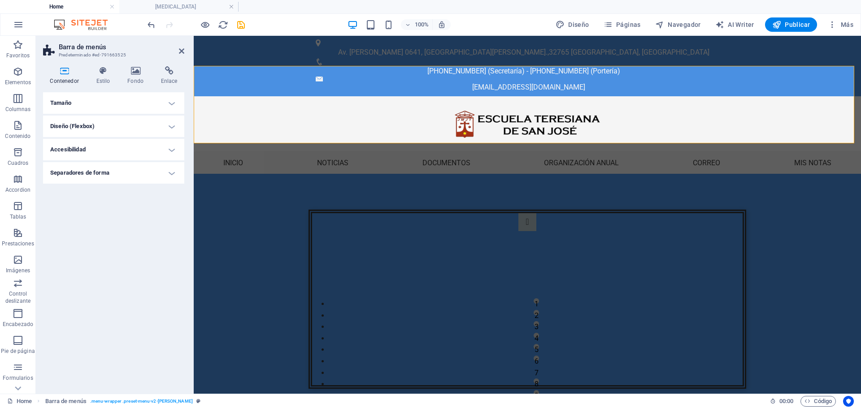
click at [70, 78] on h4 "Contenedor" at bounding box center [66, 75] width 46 height 19
click at [102, 74] on icon at bounding box center [103, 70] width 28 height 9
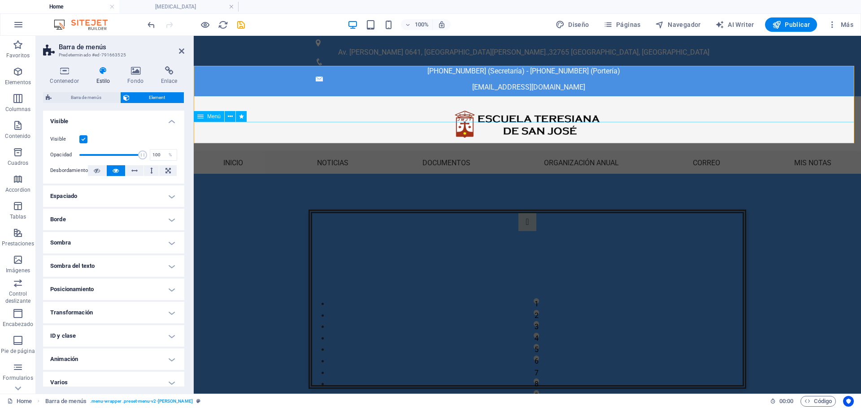
click at [350, 152] on nav "Inicio Noticias Documentos Organización anual Calendario de actividades HORARIO…" at bounding box center [527, 163] width 667 height 22
click at [344, 152] on nav "Inicio Noticias Documentos Organización anual Calendario de actividades HORARIO…" at bounding box center [527, 163] width 667 height 22
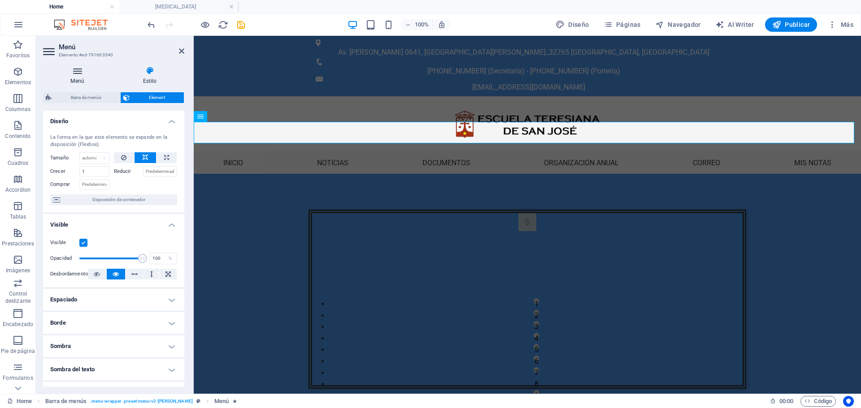
click at [79, 74] on icon at bounding box center [77, 70] width 69 height 9
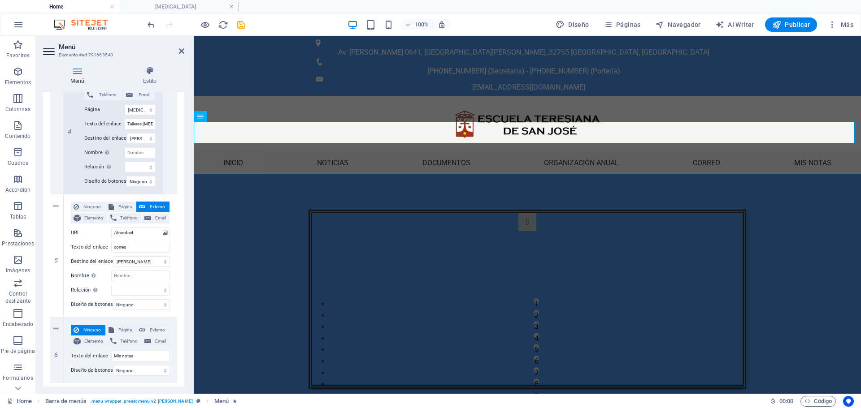
scroll to position [967, 0]
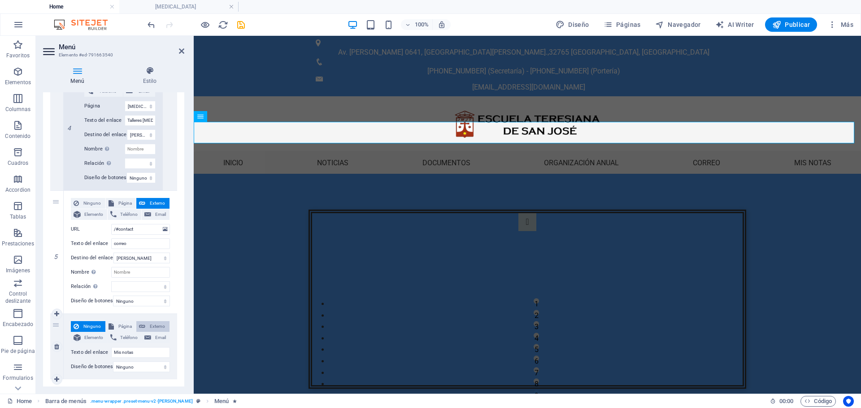
click at [148, 328] on span "Externo" at bounding box center [157, 326] width 19 height 11
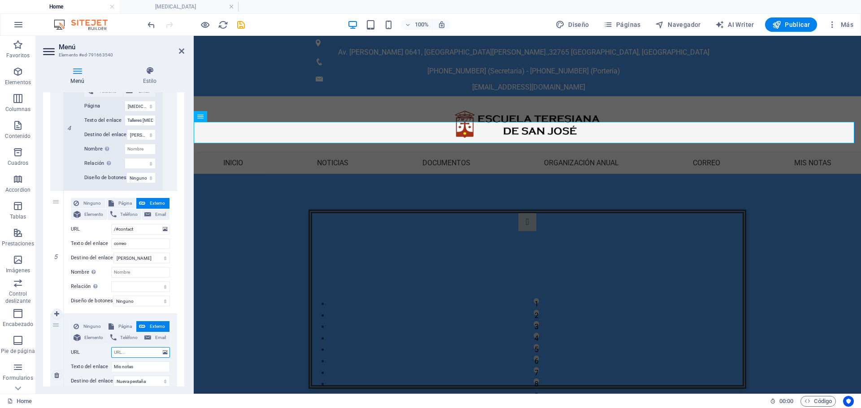
click at [148, 354] on input "URL" at bounding box center [140, 352] width 59 height 11
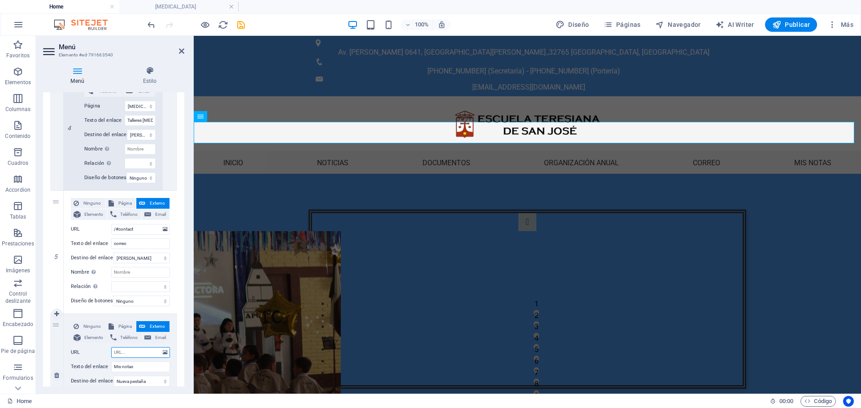
paste input "[URL][DOMAIN_NAME]"
click at [241, 28] on icon "save" at bounding box center [241, 25] width 10 height 10
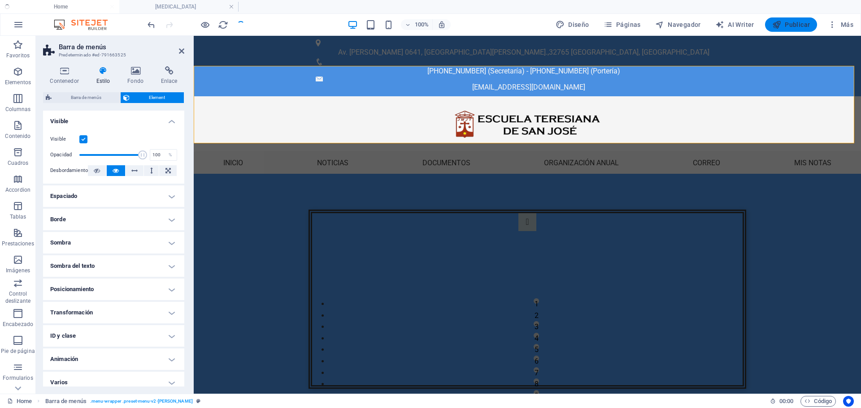
click at [792, 25] on span "Publicar" at bounding box center [791, 24] width 38 height 9
